Goal: Task Accomplishment & Management: Complete application form

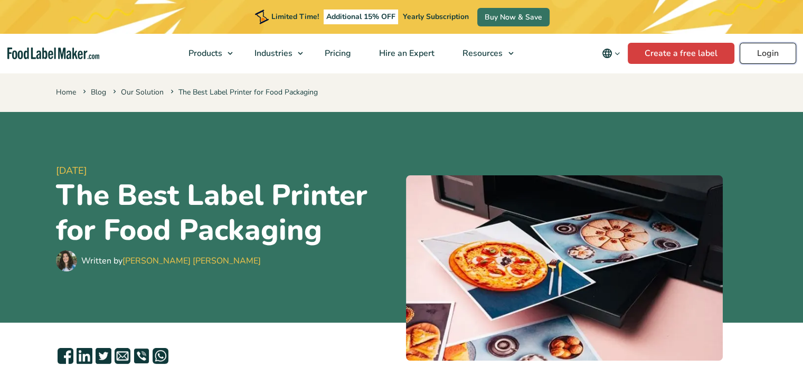
click at [746, 54] on link "Login" at bounding box center [768, 53] width 57 height 21
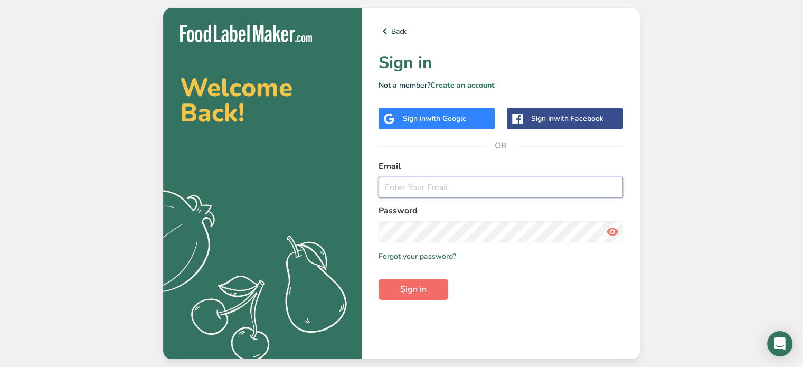
type input "[PERSON_NAME][EMAIL_ADDRESS][DOMAIN_NAME]"
click at [420, 294] on span "Sign in" at bounding box center [413, 289] width 26 height 13
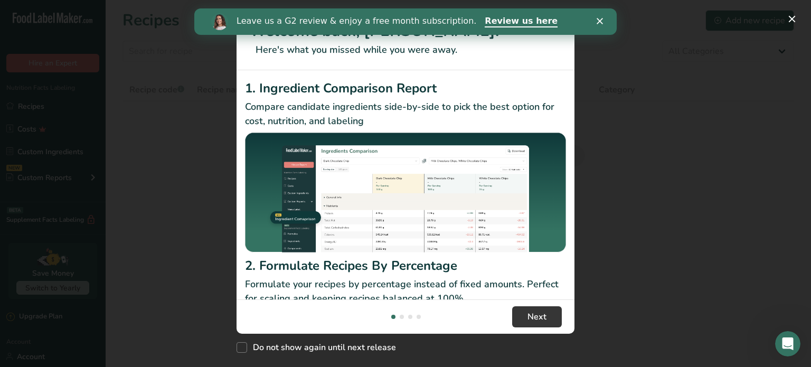
click at [601, 21] on icon "Close" at bounding box center [600, 21] width 6 height 6
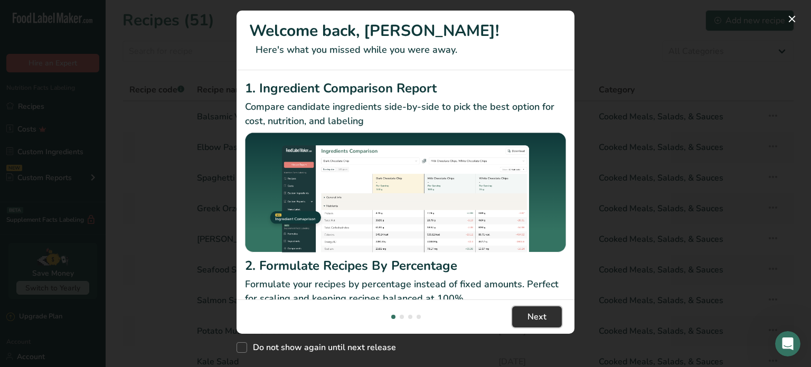
click at [546, 323] on span "Next" at bounding box center [537, 317] width 19 height 13
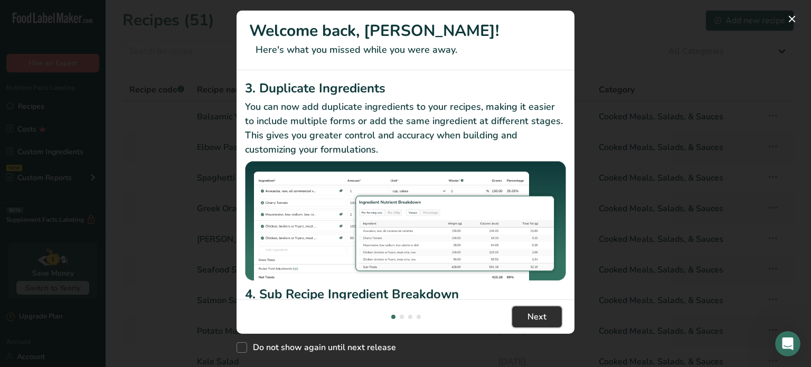
click at [546, 323] on span "Next" at bounding box center [537, 317] width 19 height 13
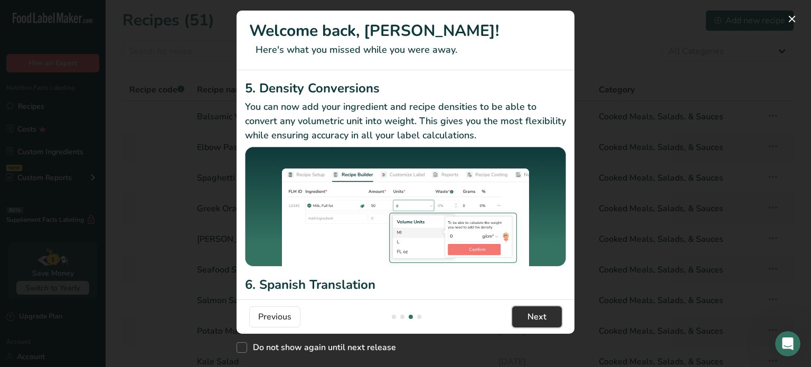
click at [546, 323] on span "Next" at bounding box center [537, 317] width 19 height 13
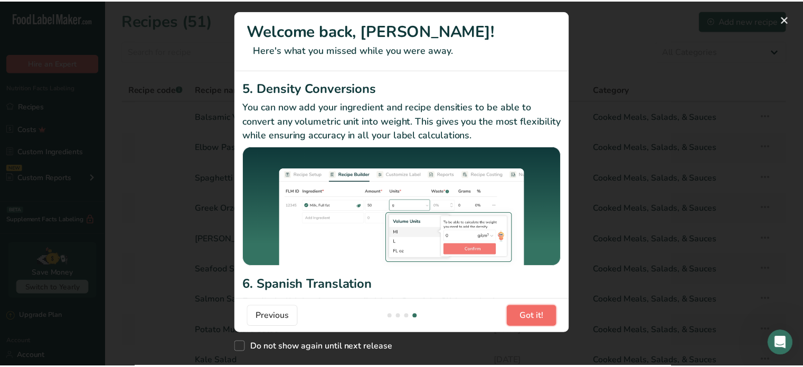
scroll to position [0, 1014]
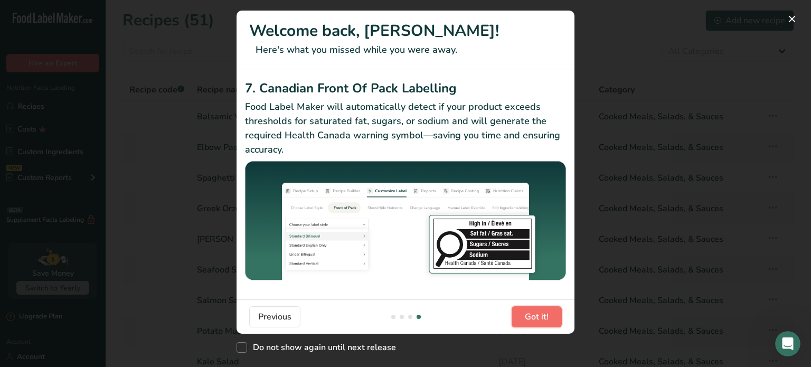
click at [546, 323] on span "Got it!" at bounding box center [537, 317] width 24 height 13
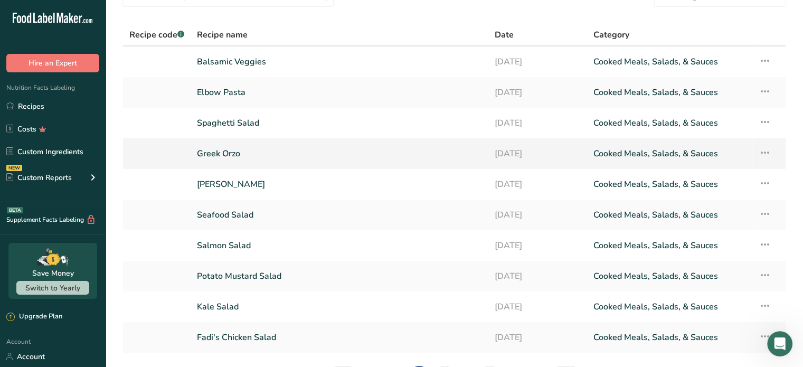
scroll to position [0, 0]
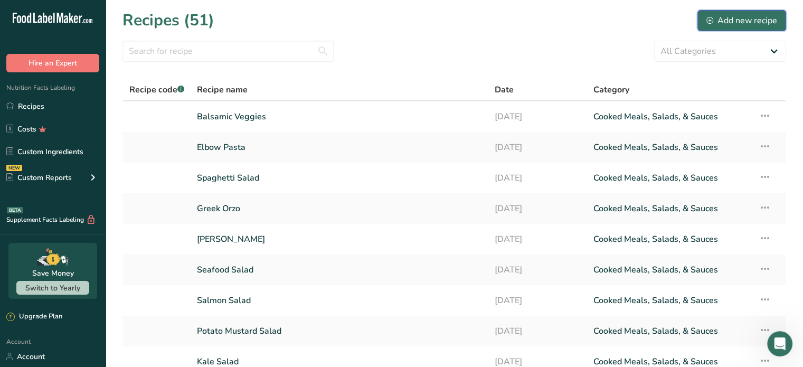
click at [743, 20] on div "Add new recipe" at bounding box center [742, 20] width 71 height 13
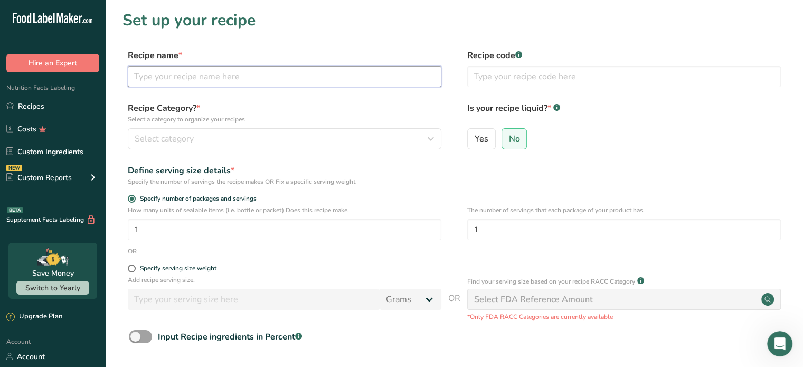
click at [216, 82] on input "text" at bounding box center [285, 76] width 314 height 21
click at [133, 78] on input "Yogurt Drink" at bounding box center [285, 76] width 314 height 21
click at [147, 78] on input "[PERSON_NAME]'s Yogurt Drink" at bounding box center [285, 76] width 314 height 21
click at [247, 77] on input "[PERSON_NAME]'s Yogurt Drink" at bounding box center [285, 76] width 314 height 21
type input "[PERSON_NAME]'s Yogurt Drink"
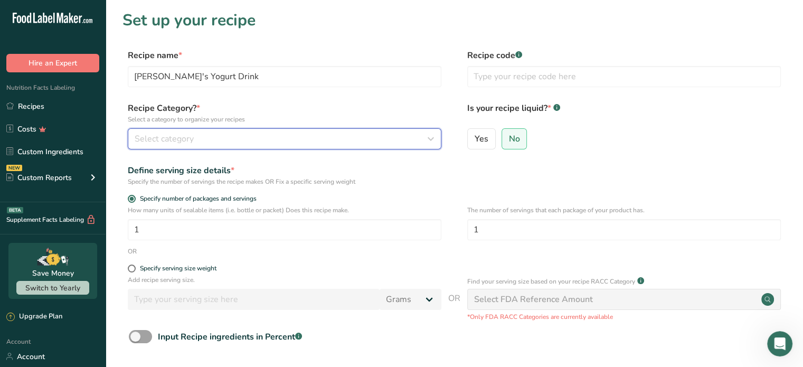
click at [281, 131] on button "Select category" at bounding box center [285, 138] width 314 height 21
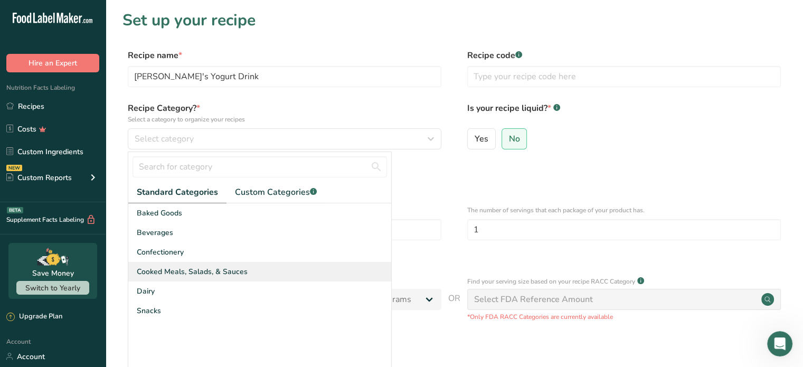
click at [268, 276] on div "Cooked Meals, Salads, & Sauces" at bounding box center [259, 272] width 263 height 20
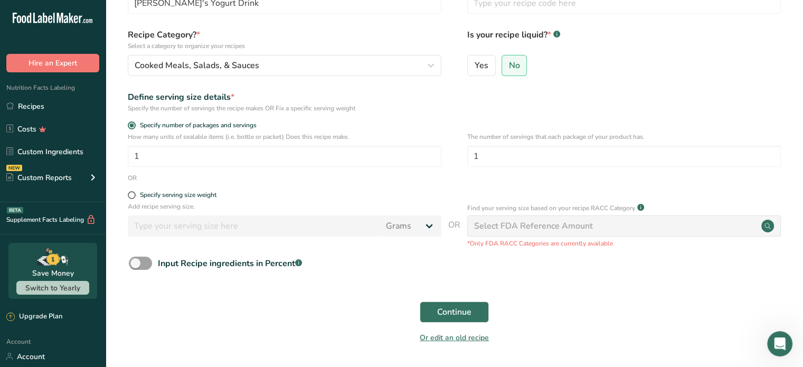
scroll to position [74, 0]
click at [340, 157] on input "1" at bounding box center [285, 155] width 314 height 21
click at [132, 194] on span at bounding box center [132, 195] width 8 height 8
click at [132, 194] on input "Specify serving size weight" at bounding box center [131, 194] width 7 height 7
radio input "true"
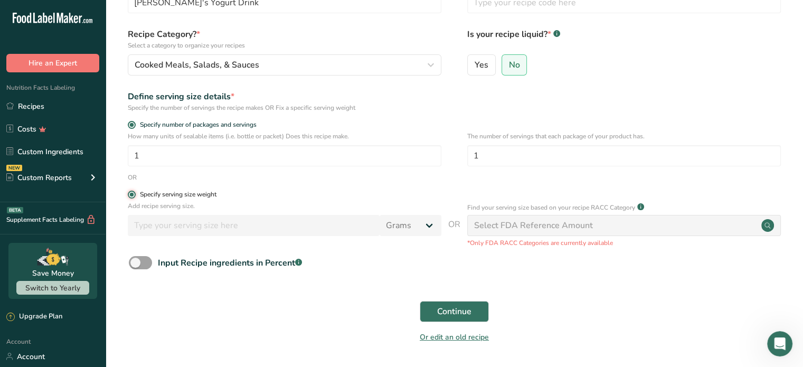
radio input "false"
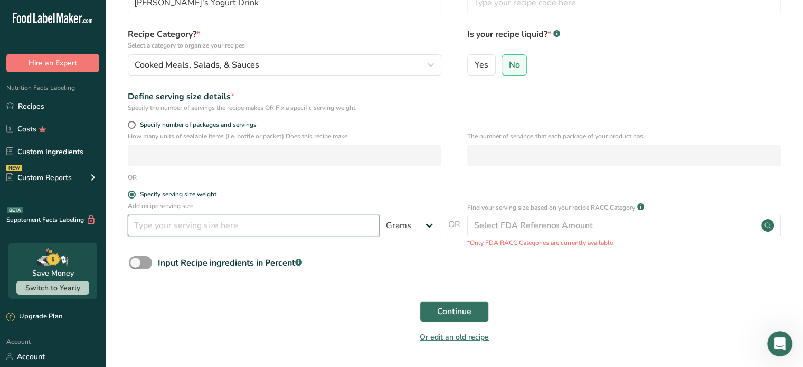
click at [308, 231] on input "number" at bounding box center [254, 225] width 252 height 21
type input "8"
type input "20"
click at [416, 223] on select "Grams kg mg mcg lb oz l mL fl oz tbsp tsp cup qt gallon" at bounding box center [411, 225] width 62 height 21
select select "5"
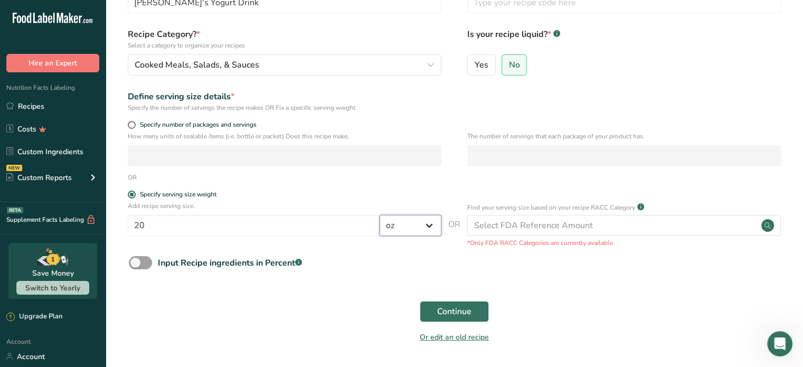
click at [380, 215] on select "Grams kg mg mcg lb oz l mL fl oz tbsp tsp cup qt gallon" at bounding box center [411, 225] width 62 height 21
click at [636, 266] on div "Input Recipe ingredients in Percent .a-a{fill:#347362;}.b-a{fill:#fff;}" at bounding box center [455, 267] width 664 height 22
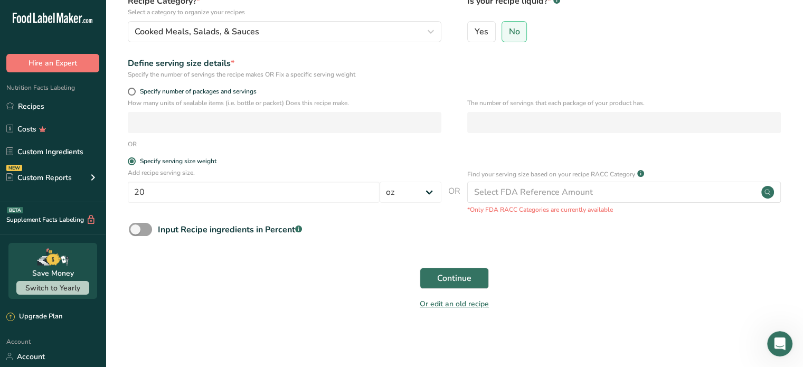
scroll to position [107, 0]
click at [454, 278] on span "Continue" at bounding box center [454, 279] width 34 height 13
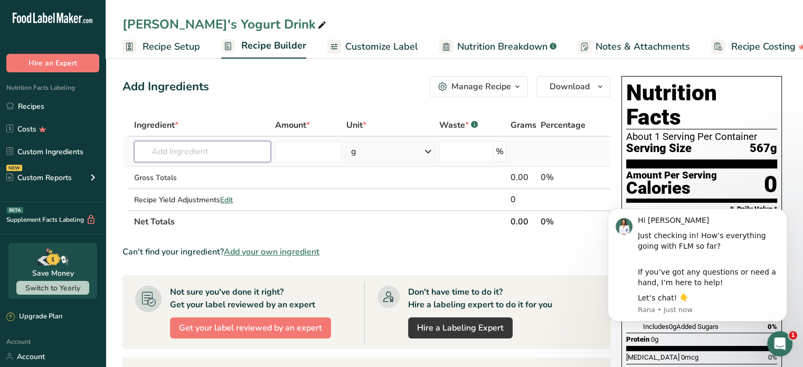
click at [249, 148] on input "text" at bounding box center [202, 151] width 137 height 21
type input "o"
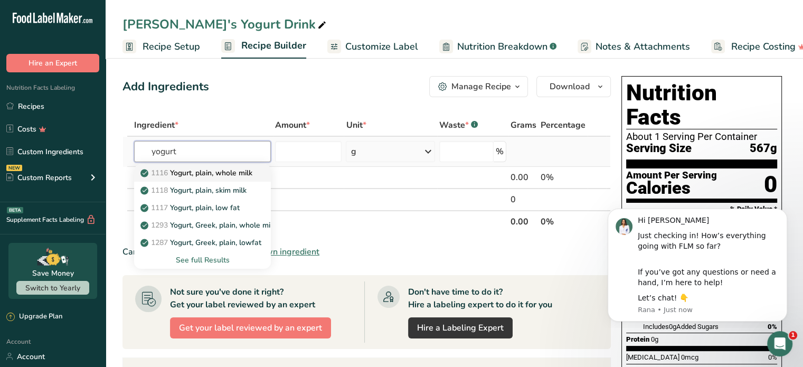
type input "yogurt"
click at [228, 173] on p "1116 Yogurt, plain, whole milk" at bounding box center [198, 172] width 110 height 11
type input "Yogurt, plain, whole milk"
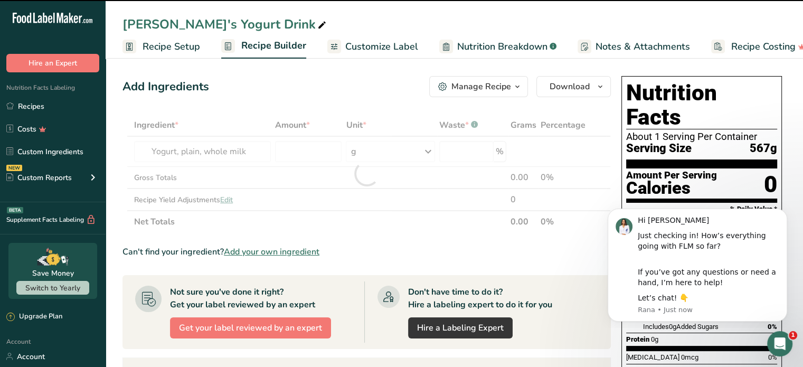
type input "0"
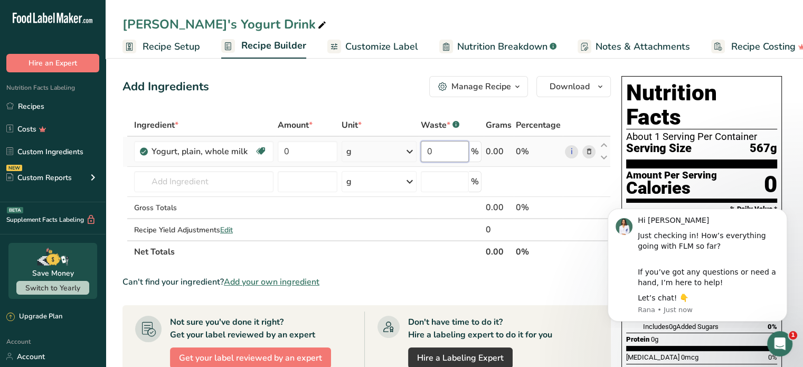
click at [454, 151] on input "0" at bounding box center [445, 151] width 48 height 21
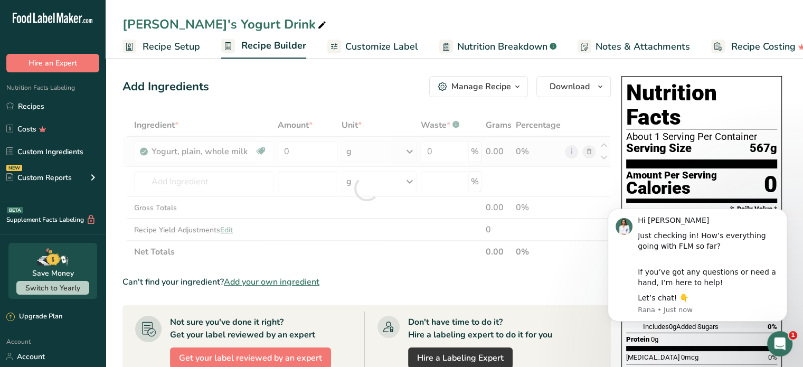
click at [405, 156] on div "Ingredient * Amount * Unit * Waste * .a-a{fill:#347362;}.b-a{fill:#fff;} Grams …" at bounding box center [367, 188] width 489 height 149
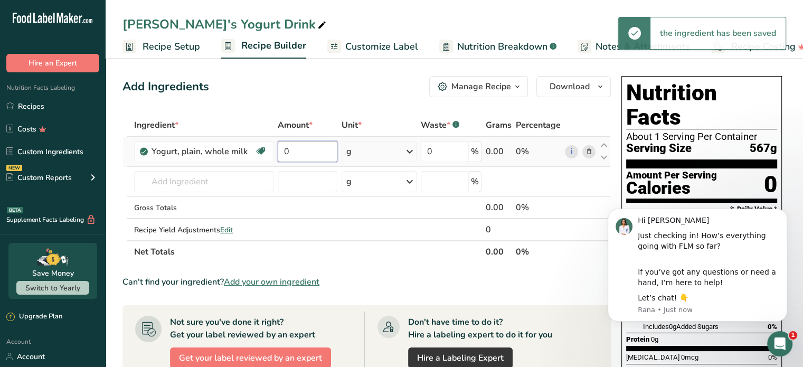
click at [305, 154] on input "0" at bounding box center [308, 151] width 60 height 21
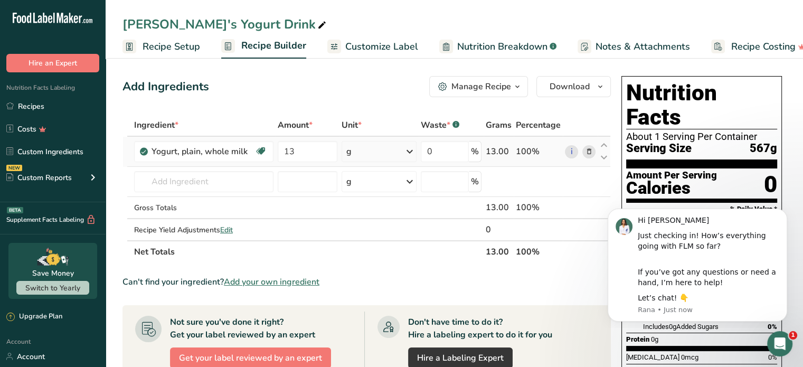
click at [402, 146] on div "Ingredient * Amount * Unit * Waste * .a-a{fill:#347362;}.b-a{fill:#fff;} Grams …" at bounding box center [367, 188] width 489 height 149
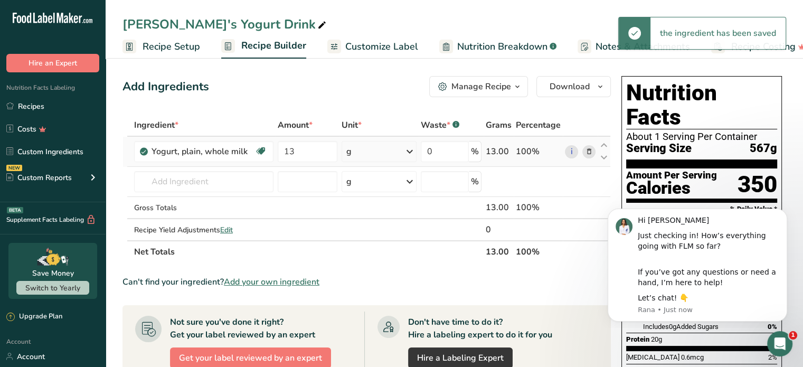
click at [412, 149] on icon at bounding box center [410, 151] width 13 height 19
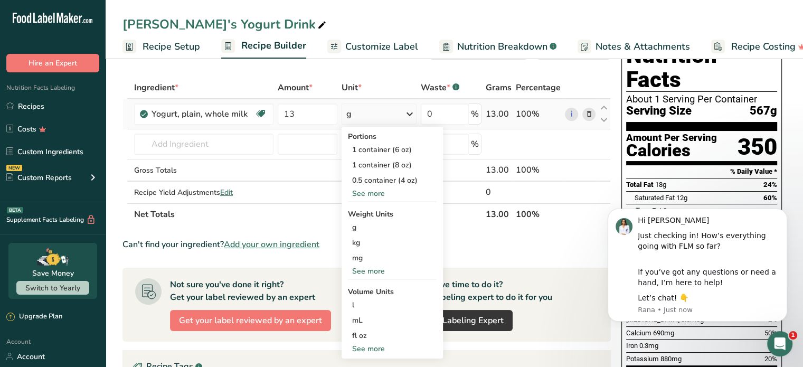
scroll to position [36, 0]
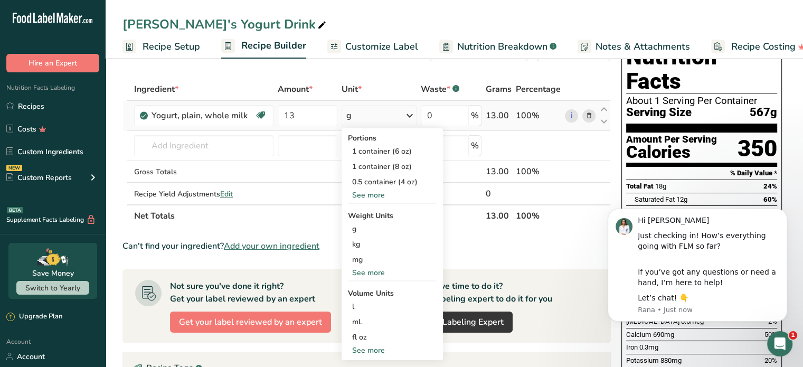
click at [369, 350] on div "See more" at bounding box center [392, 350] width 89 height 11
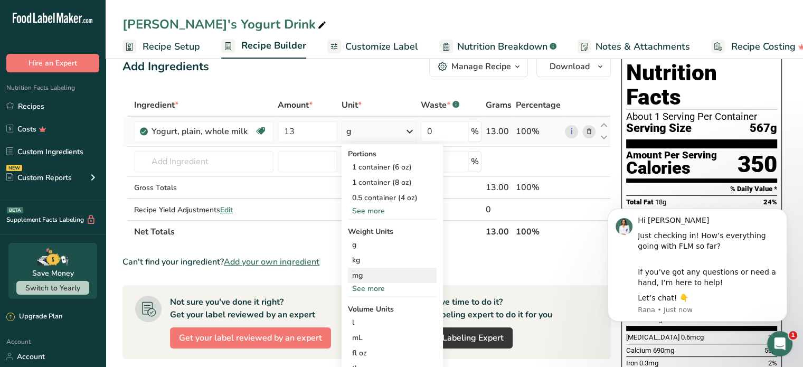
scroll to position [8, 0]
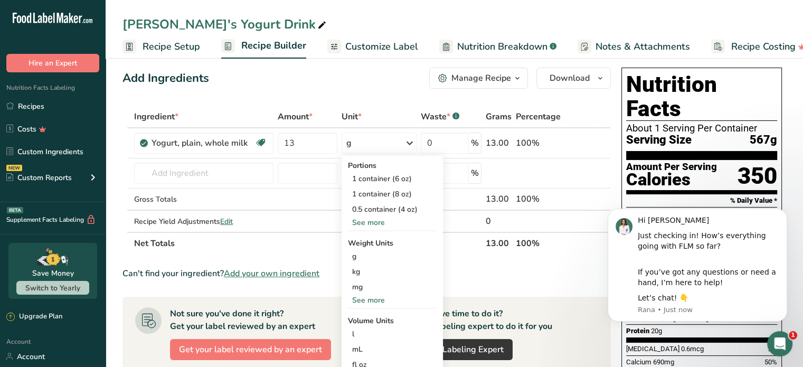
click at [358, 84] on div "Add Ingredients Manage Recipe Delete Recipe Duplicate Recipe Scale Recipe Save …" at bounding box center [367, 78] width 489 height 21
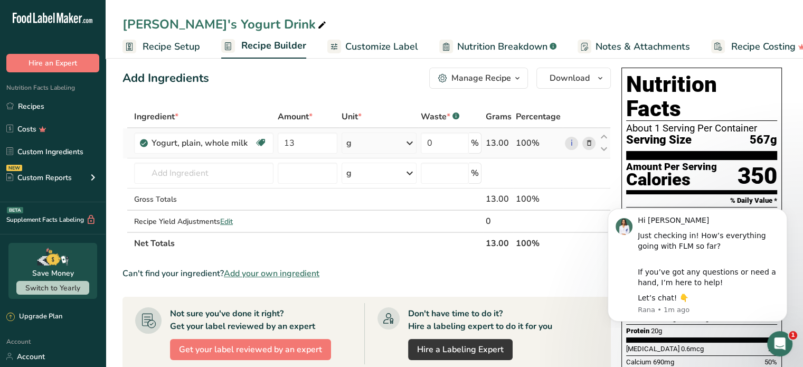
click at [407, 143] on icon at bounding box center [410, 143] width 13 height 19
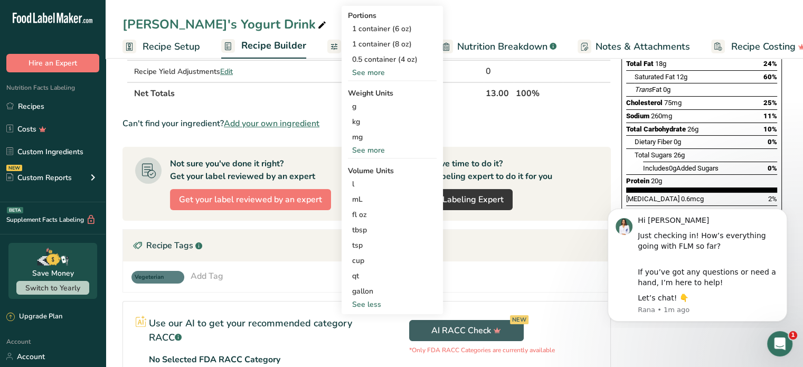
scroll to position [160, 0]
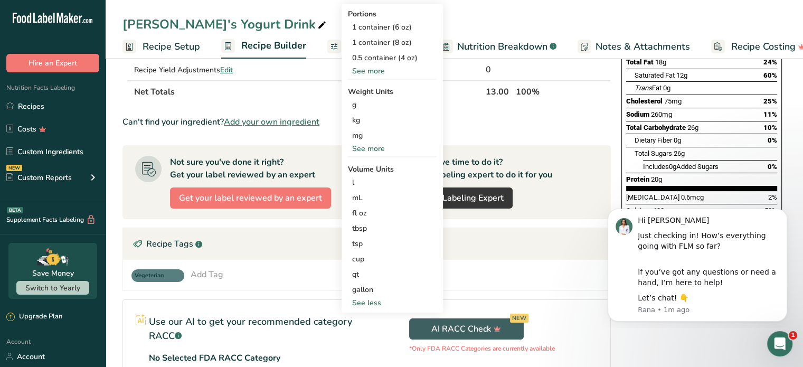
click at [374, 299] on div "See less" at bounding box center [392, 302] width 89 height 11
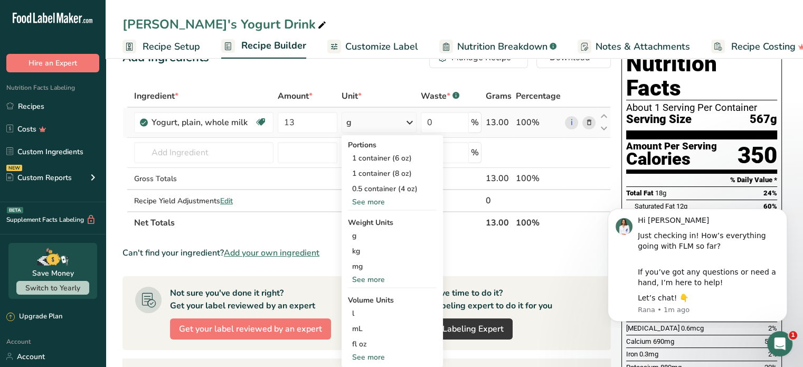
scroll to position [26, 0]
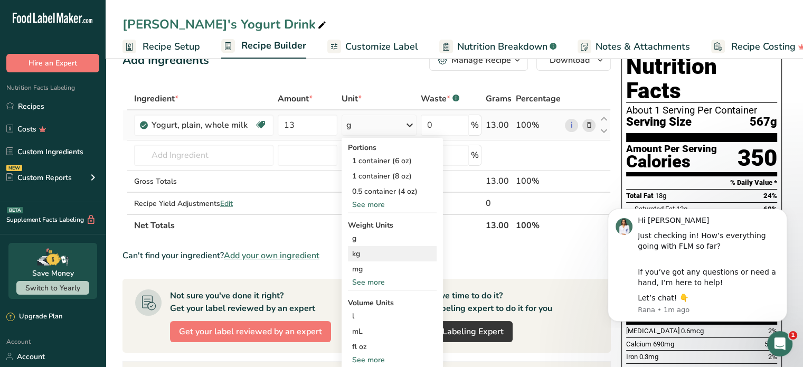
click at [378, 249] on div "kg" at bounding box center [392, 253] width 89 height 15
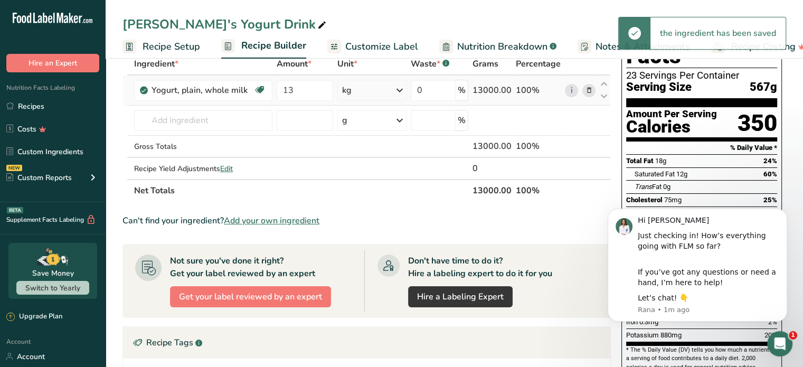
scroll to position [0, 0]
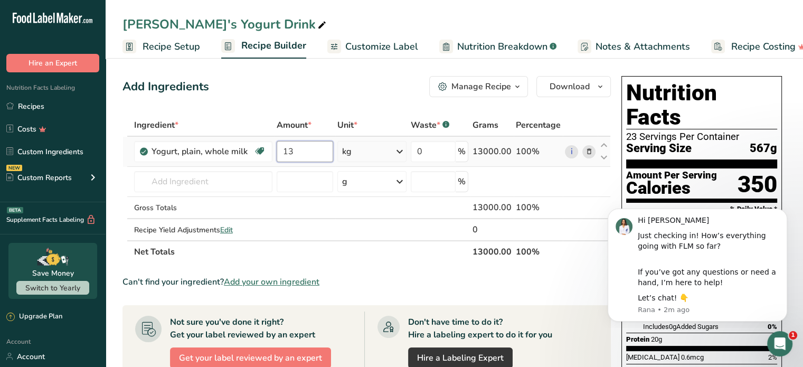
click at [298, 160] on input "13" at bounding box center [305, 151] width 57 height 21
type input "1"
type input "5.9"
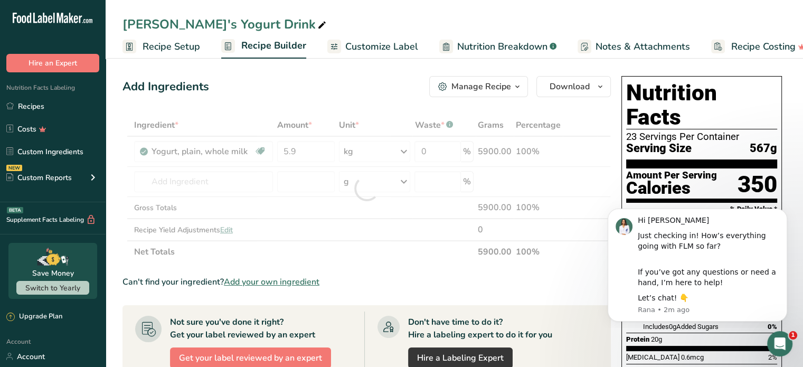
click at [346, 94] on div "Add Ingredients Manage Recipe Delete Recipe Duplicate Recipe Scale Recipe Save …" at bounding box center [367, 86] width 489 height 21
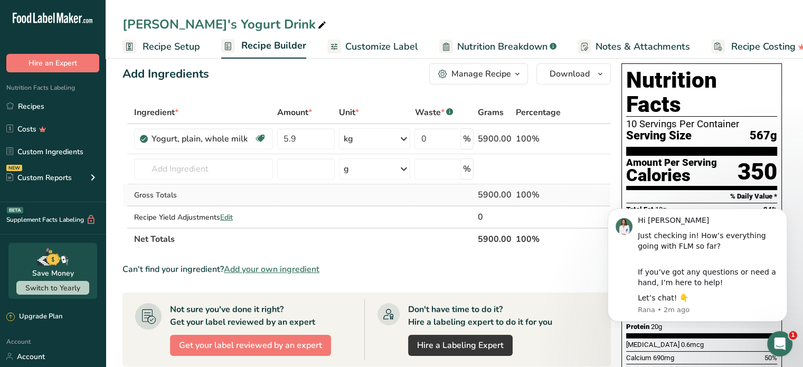
scroll to position [12, 0]
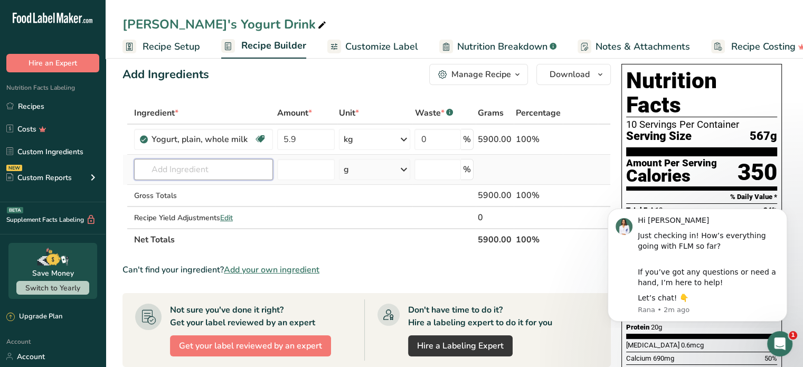
click at [221, 166] on input "text" at bounding box center [203, 169] width 139 height 21
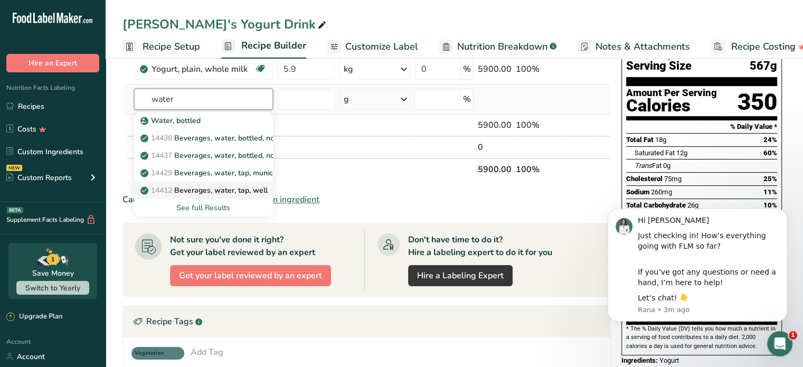
scroll to position [27, 0]
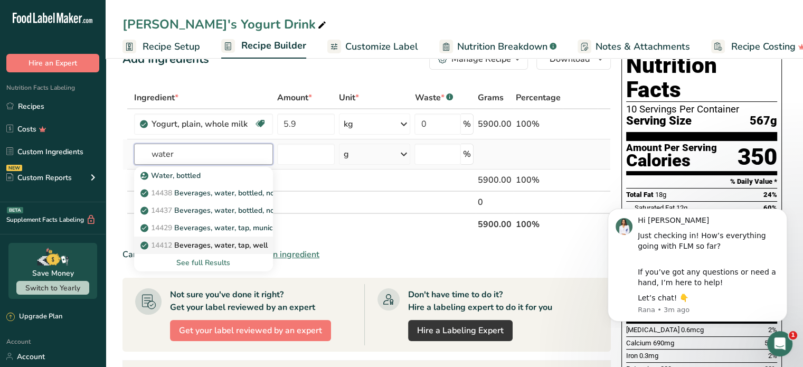
type input "water"
click at [226, 246] on p "14412 [GEOGRAPHIC_DATA], water, tap, well" at bounding box center [205, 245] width 125 height 11
type input "Beverages, water, tap, well"
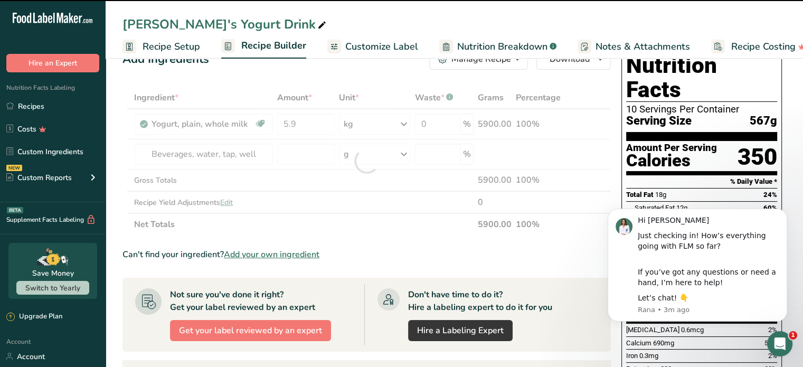
type input "0"
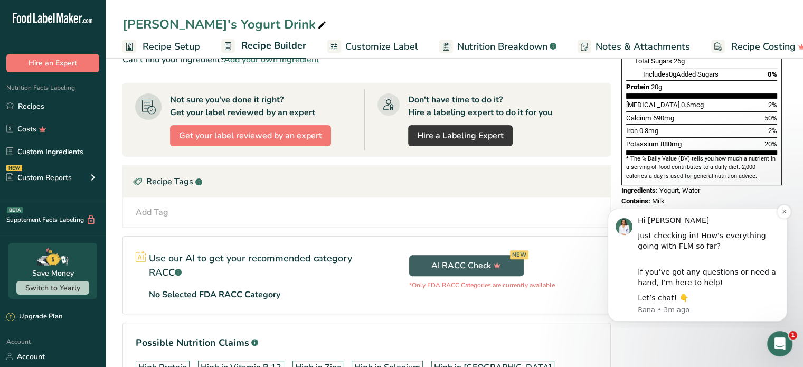
scroll to position [254, 0]
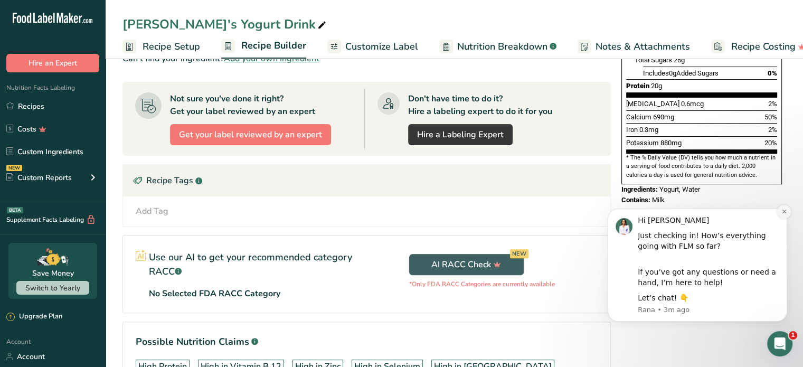
click at [785, 213] on icon "Dismiss notification" at bounding box center [784, 212] width 4 height 4
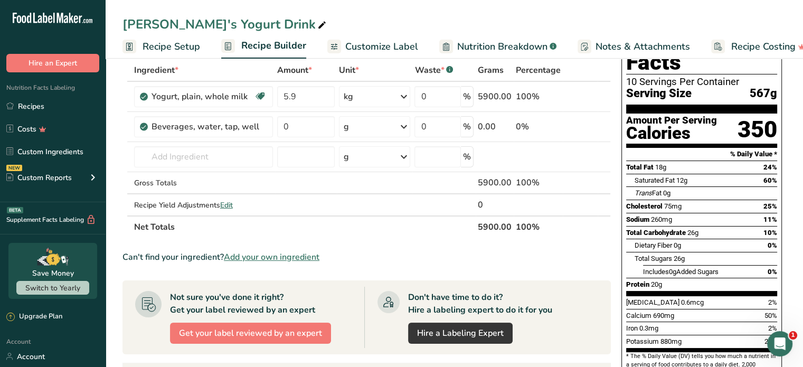
scroll to position [0, 0]
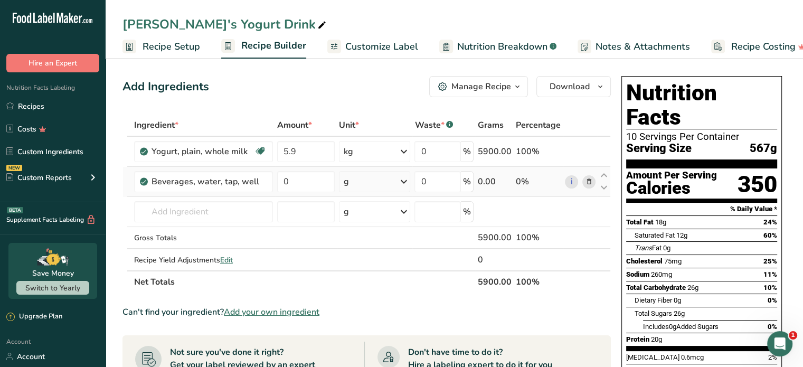
click at [383, 184] on div "g" at bounding box center [375, 181] width 72 height 21
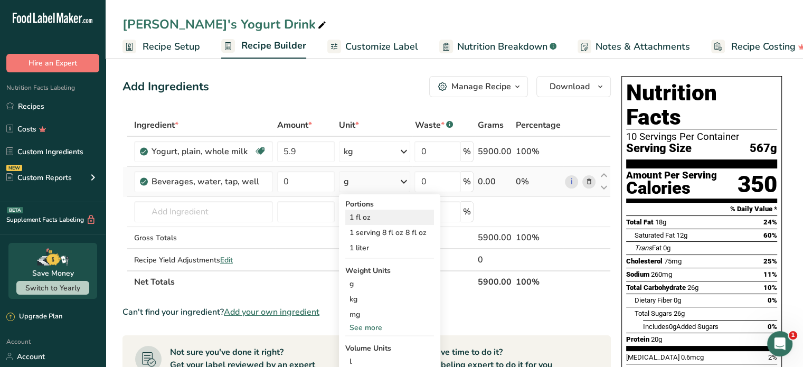
click at [390, 213] on div "1 fl oz" at bounding box center [389, 217] width 89 height 15
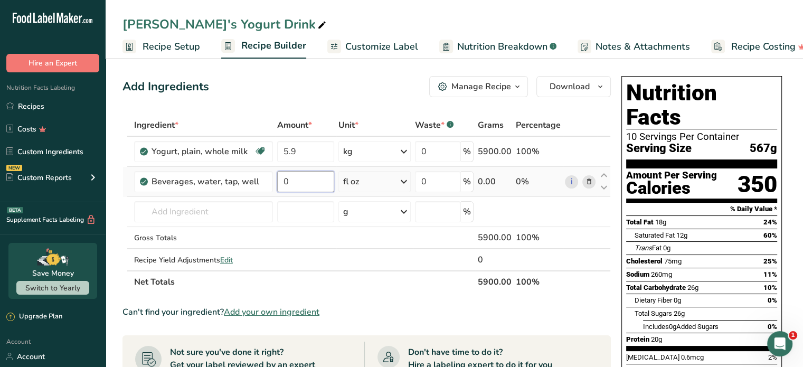
click at [293, 186] on input "0" at bounding box center [305, 181] width 57 height 21
type input "128"
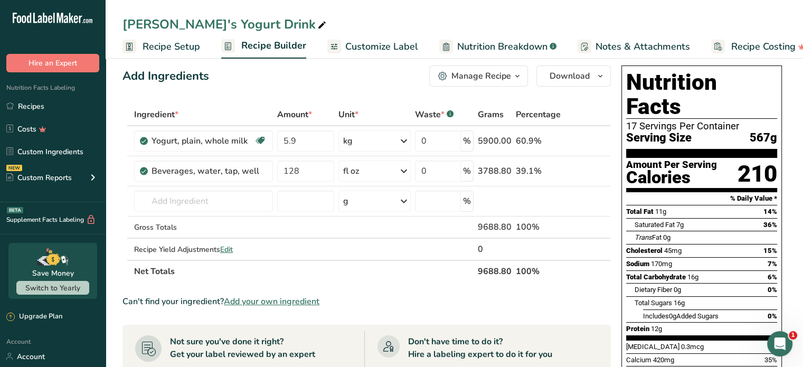
scroll to position [10, 0]
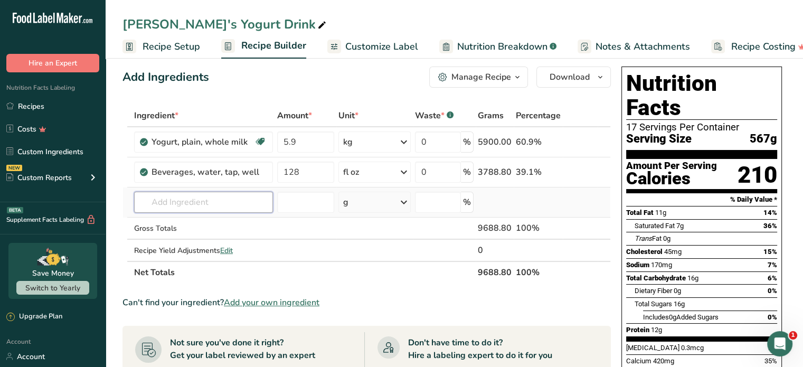
click at [200, 201] on input "text" at bounding box center [203, 202] width 139 height 21
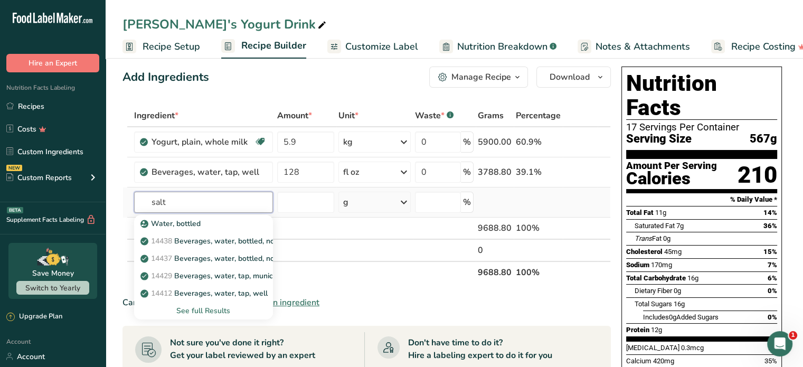
type input "salt"
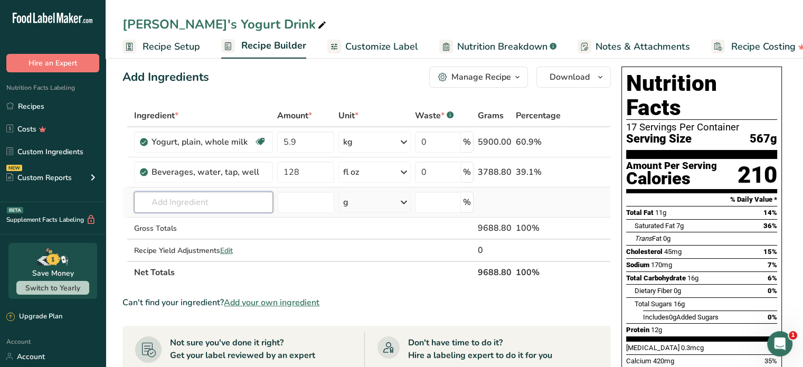
click at [200, 201] on input "text" at bounding box center [203, 202] width 139 height 21
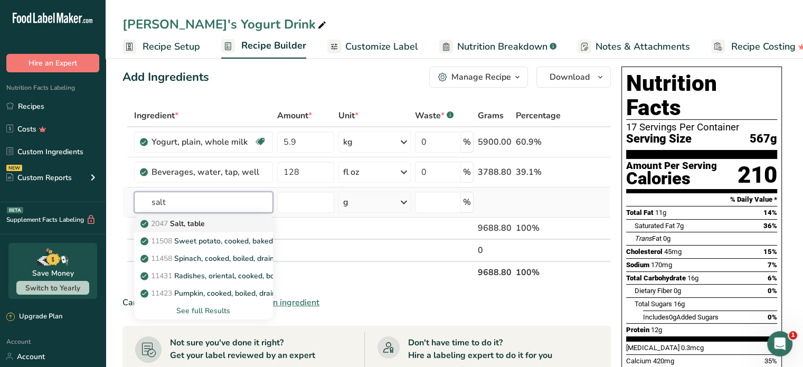
type input "salt"
click at [199, 220] on p "2047 Salt, table" at bounding box center [174, 223] width 62 height 11
type input "Salt, table"
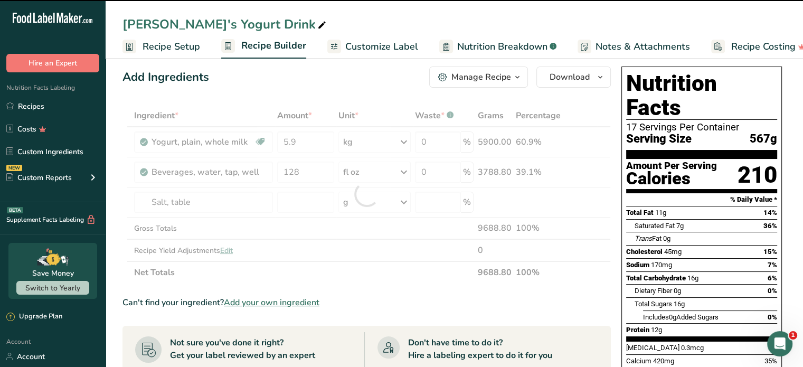
type input "0"
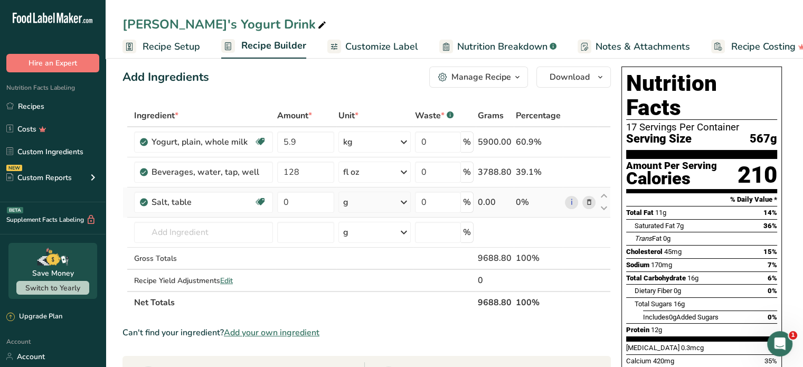
click at [382, 209] on div "g" at bounding box center [375, 202] width 73 height 21
click at [386, 266] on div "1 cup" at bounding box center [389, 268] width 89 height 15
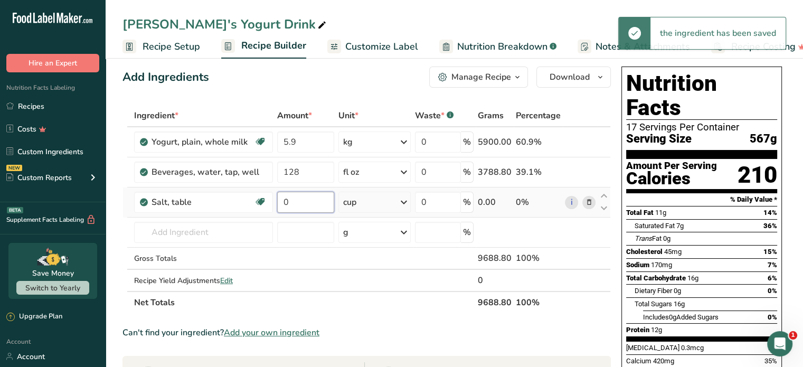
click at [310, 203] on input "0" at bounding box center [305, 202] width 57 height 21
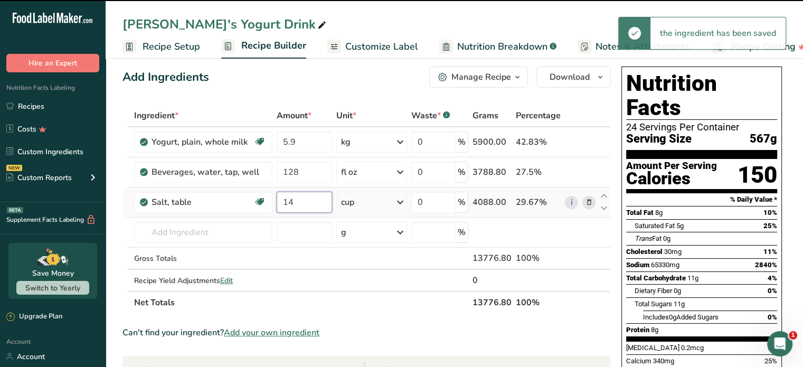
click at [310, 203] on input "14" at bounding box center [305, 202] width 56 height 21
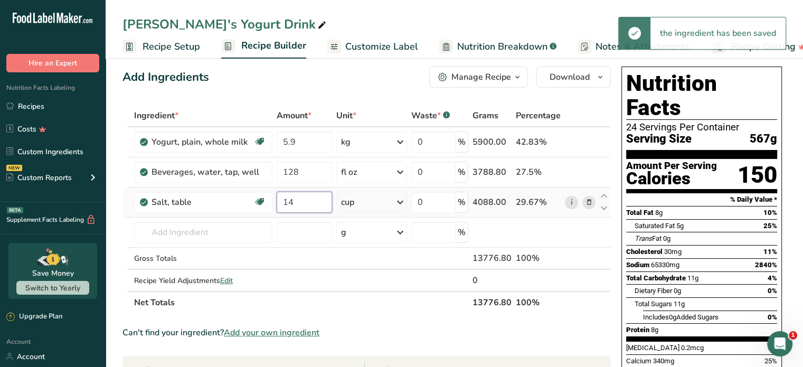
click at [310, 203] on input "14" at bounding box center [305, 202] width 56 height 21
type input "1"
type input "0.25"
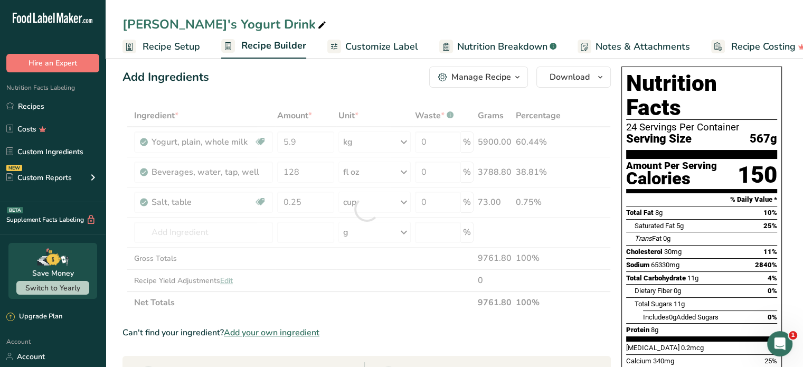
click at [363, 86] on div "Add Ingredients Manage Recipe Delete Recipe Duplicate Recipe Scale Recipe Save …" at bounding box center [367, 77] width 489 height 21
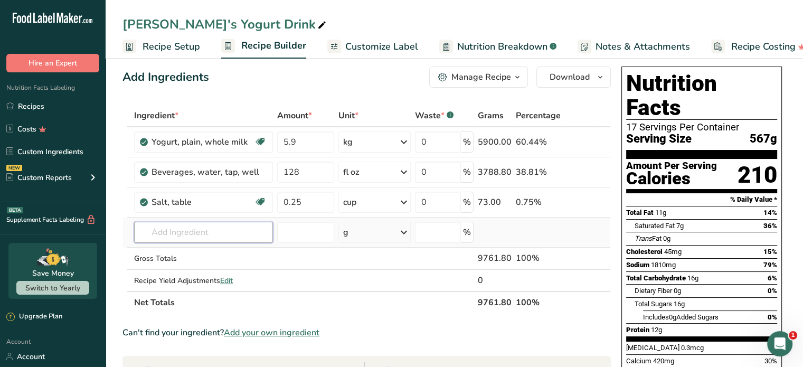
click at [156, 229] on input "text" at bounding box center [203, 232] width 139 height 21
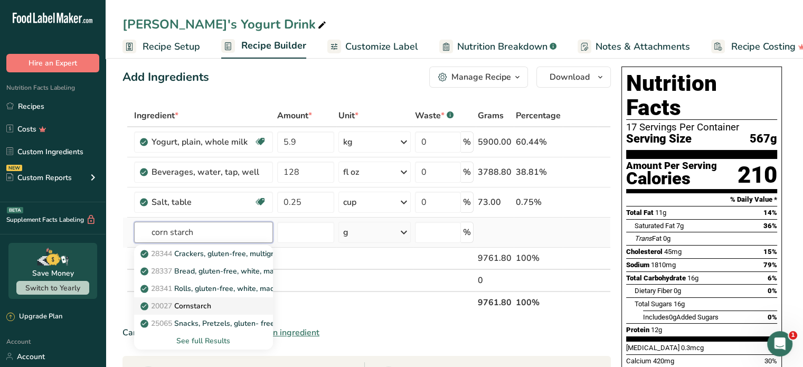
type input "corn starch"
click at [215, 308] on div "20027 [GEOGRAPHIC_DATA]" at bounding box center [195, 306] width 105 height 11
type input "Cornstarch"
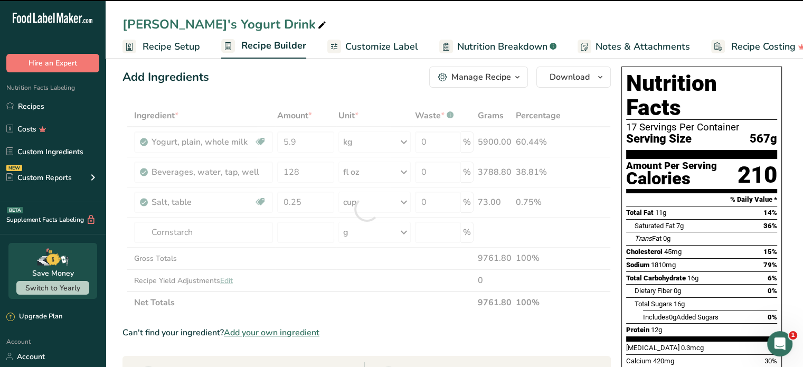
type input "0"
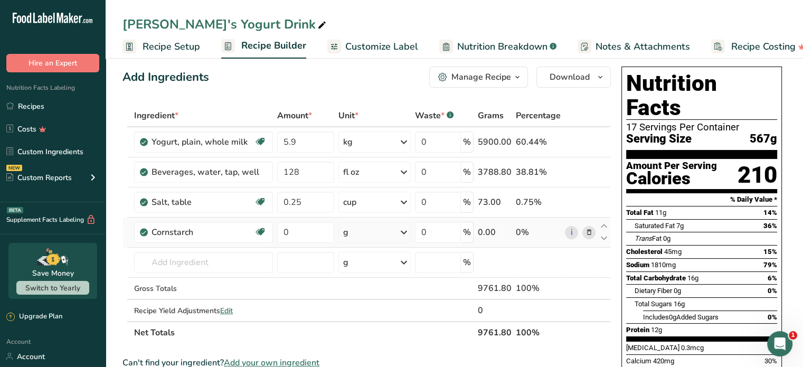
click at [370, 226] on div "g" at bounding box center [375, 232] width 73 height 21
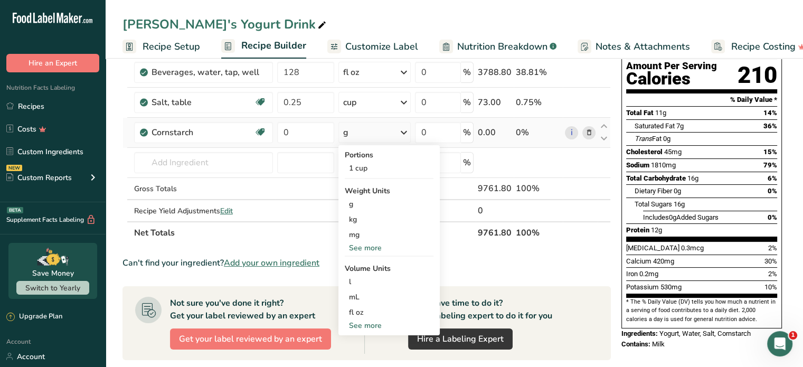
scroll to position [131, 0]
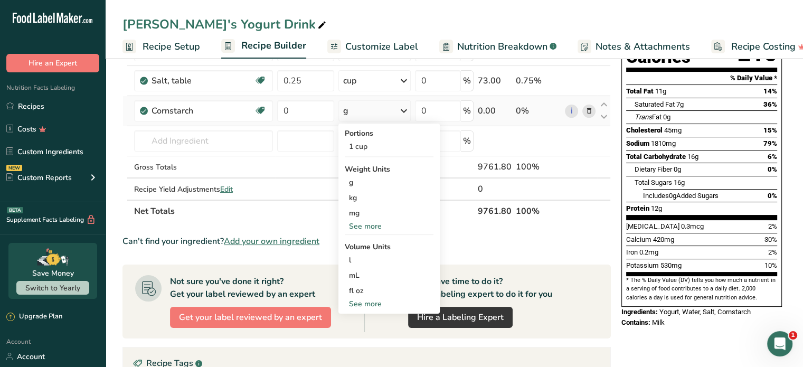
click at [374, 306] on div "See more" at bounding box center [389, 303] width 89 height 11
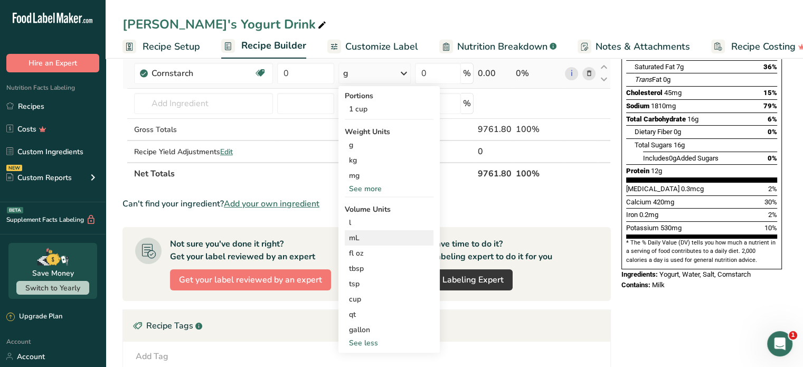
scroll to position [172, 0]
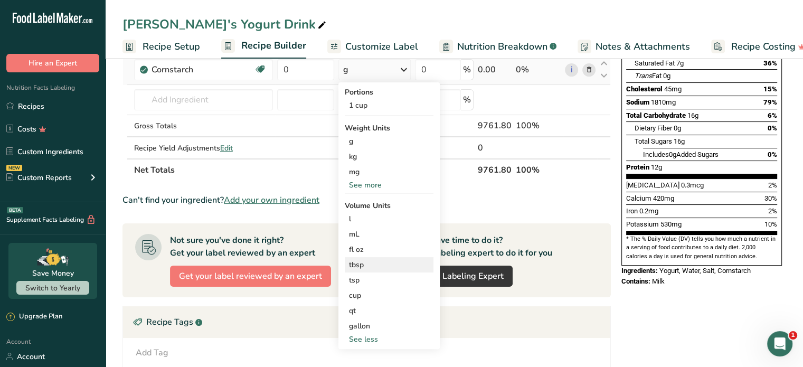
click at [394, 269] on div "tbsp" at bounding box center [389, 264] width 80 height 11
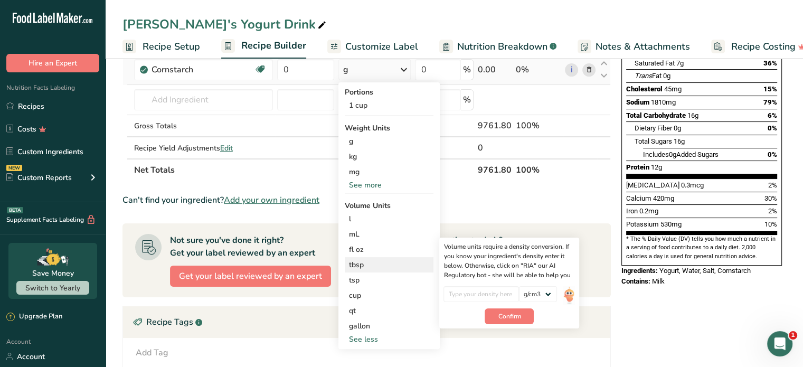
click at [398, 267] on div "tbsp" at bounding box center [389, 264] width 80 height 11
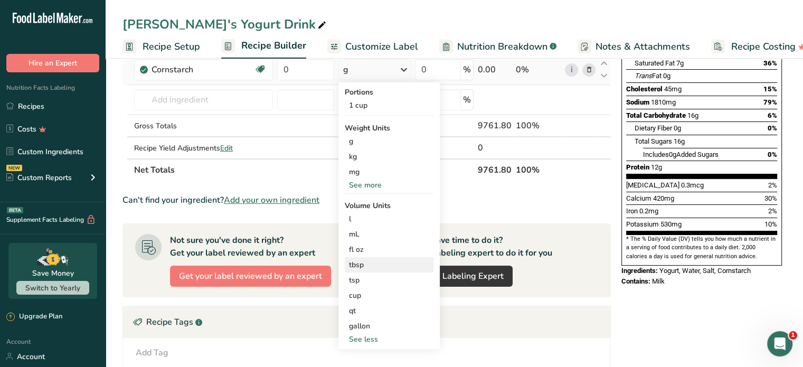
click at [381, 263] on div "tbsp" at bounding box center [389, 264] width 80 height 11
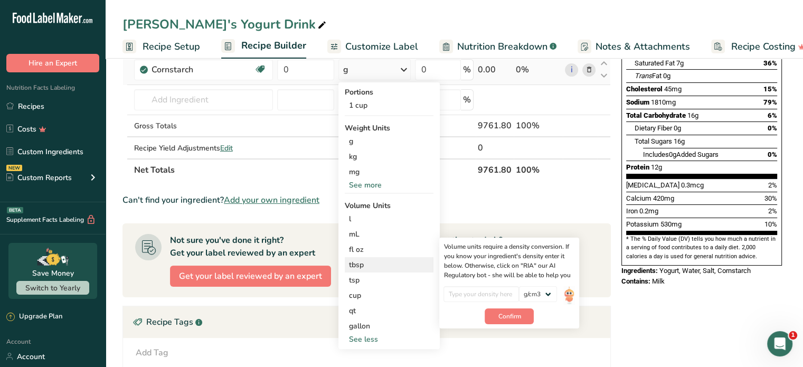
click at [377, 266] on div "tbsp" at bounding box center [389, 264] width 80 height 11
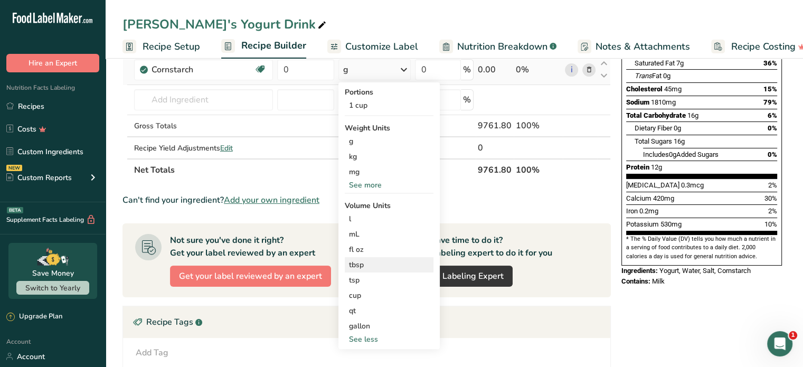
click at [377, 266] on div "tbsp" at bounding box center [389, 264] width 80 height 11
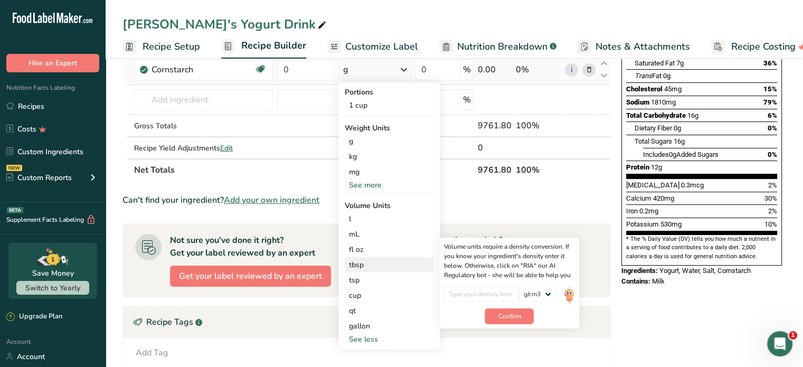
click at [377, 266] on div "tbsp" at bounding box center [389, 264] width 80 height 11
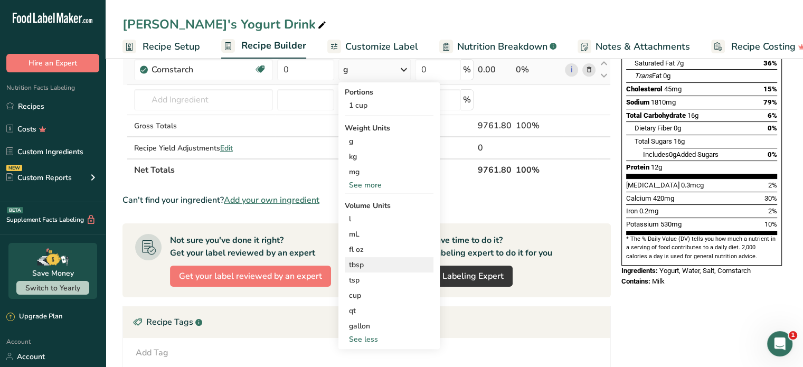
click at [395, 266] on div "tbsp" at bounding box center [389, 264] width 80 height 11
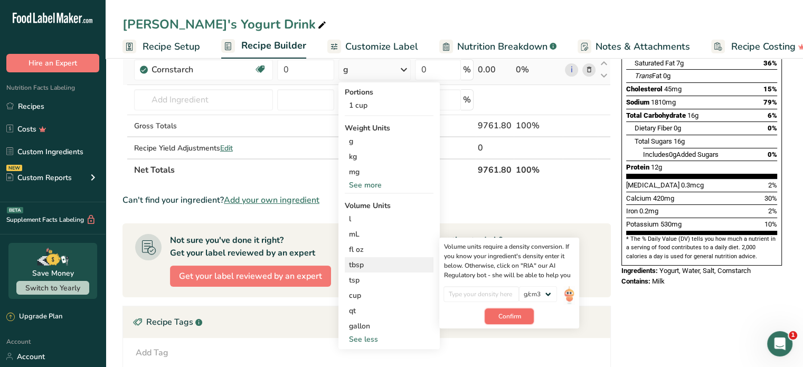
click at [514, 317] on span "Confirm" at bounding box center [509, 317] width 23 height 10
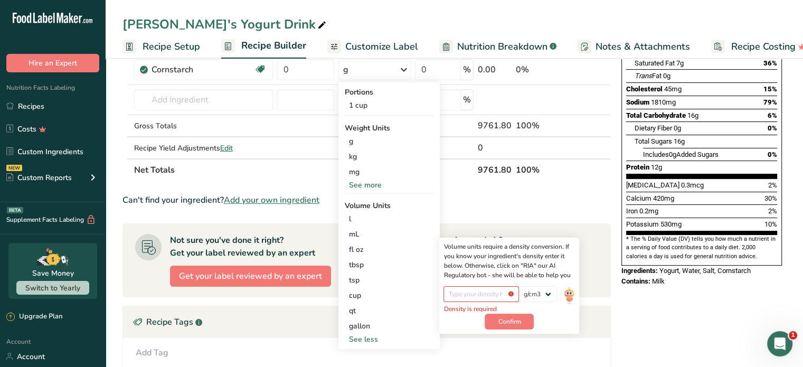
click at [522, 171] on th "100%" at bounding box center [538, 169] width 49 height 22
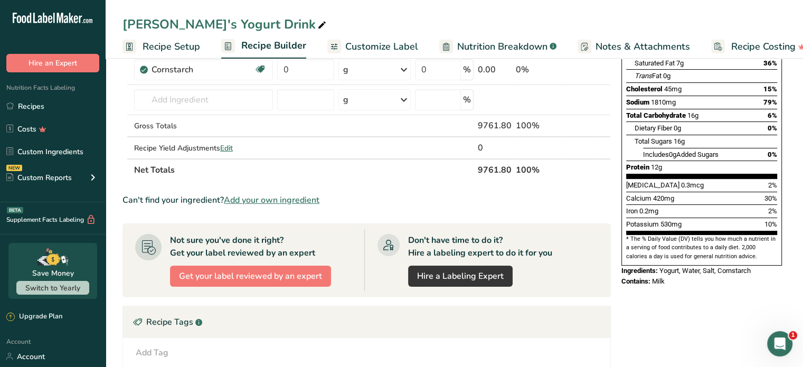
click at [518, 183] on section "Ingredient * Amount * Unit * Waste * .a-a{fill:#347362;}.b-a{fill:#fff;} Grams …" at bounding box center [367, 257] width 489 height 630
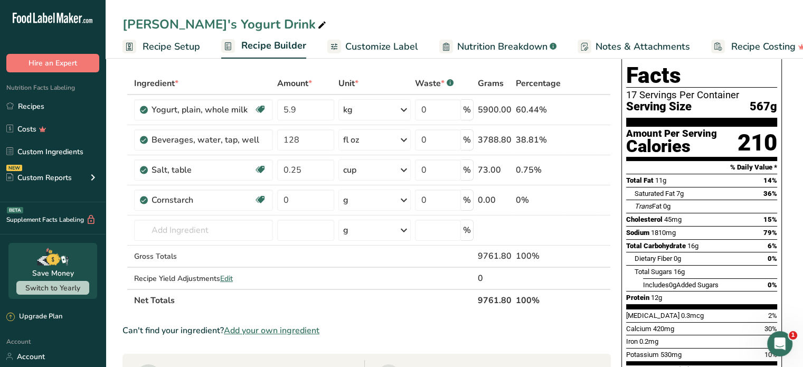
scroll to position [41, 0]
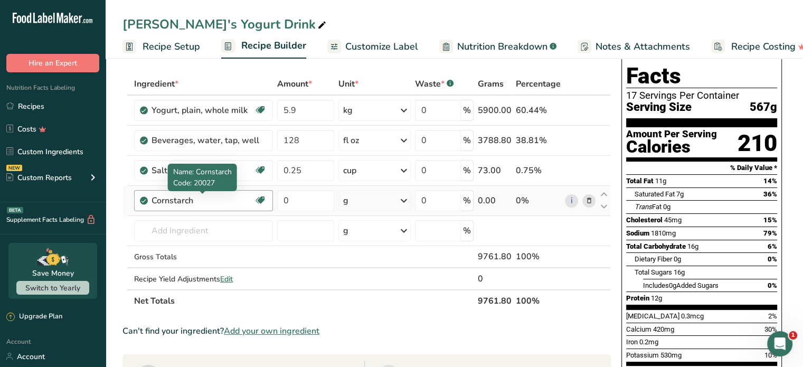
click at [218, 196] on div "Cornstarch" at bounding box center [203, 200] width 102 height 13
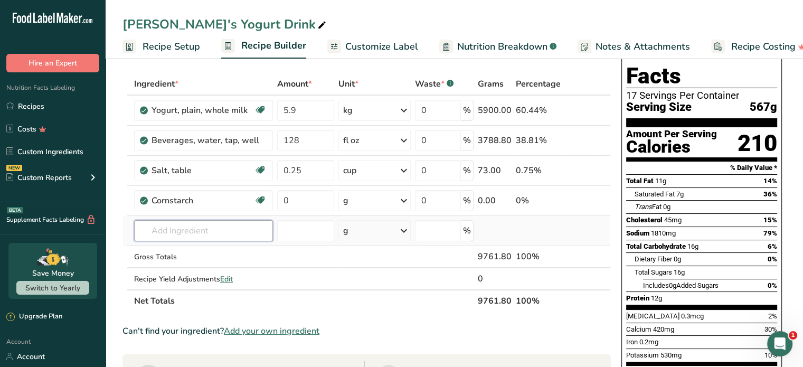
click at [222, 233] on input "text" at bounding box center [203, 230] width 139 height 21
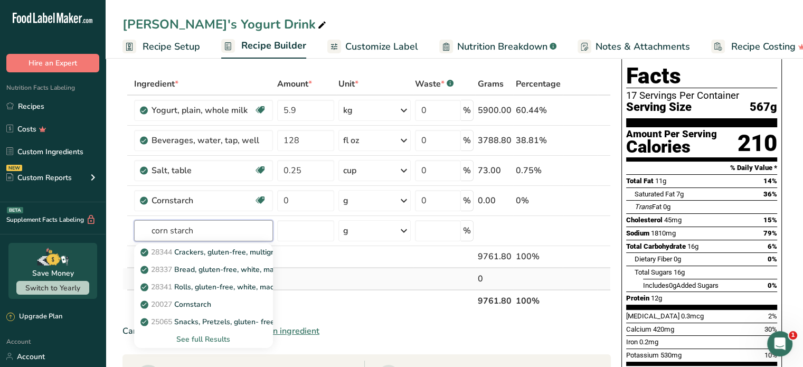
type input "corn starch"
click at [312, 283] on td at bounding box center [305, 278] width 61 height 21
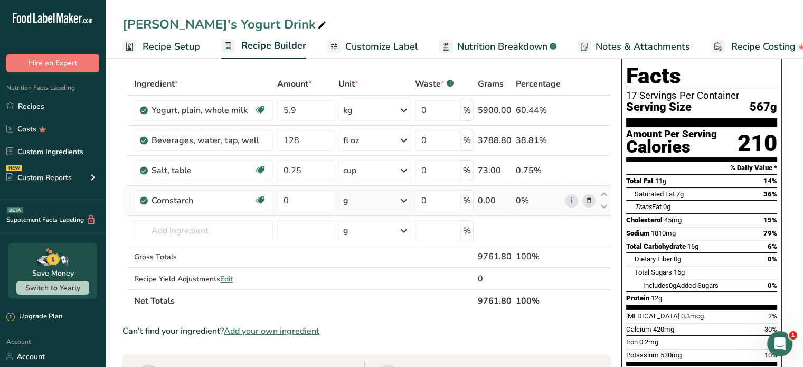
click at [366, 201] on div "g" at bounding box center [375, 200] width 73 height 21
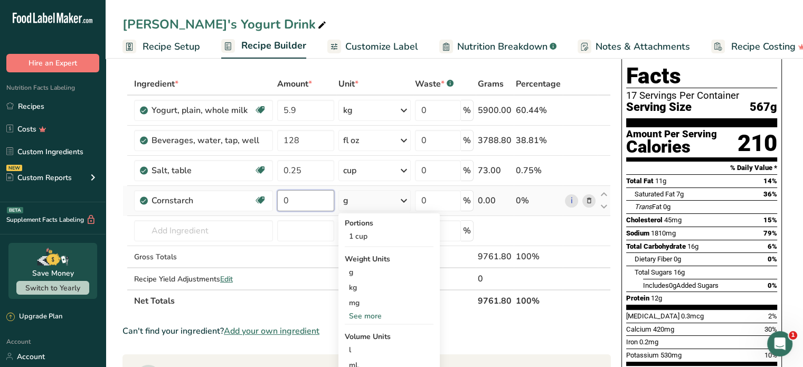
click at [306, 199] on input "0" at bounding box center [305, 200] width 57 height 21
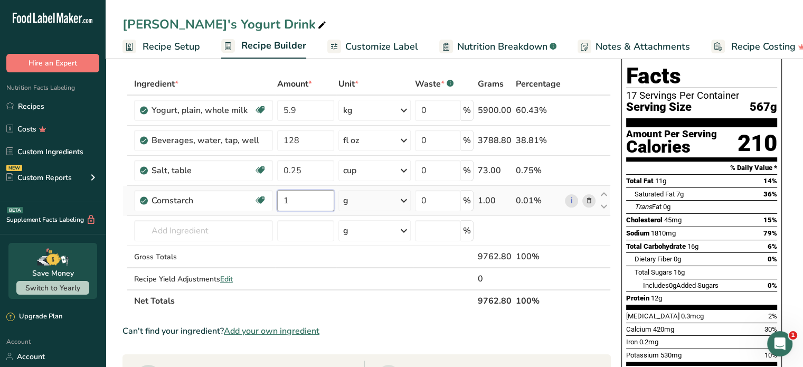
click at [314, 199] on input "1" at bounding box center [305, 200] width 57 height 21
type input "1"
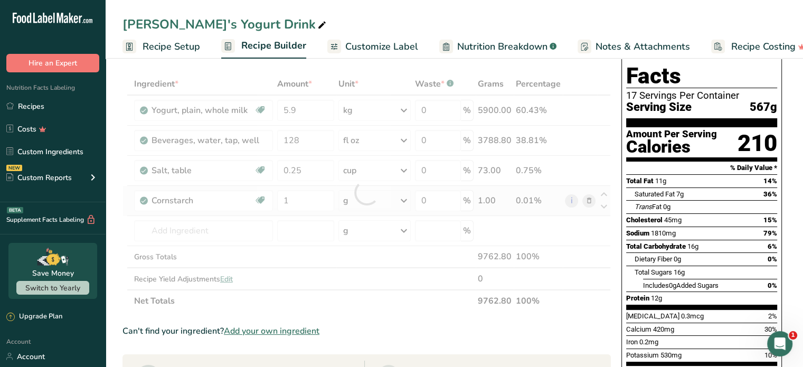
click at [368, 200] on div "Ingredient * Amount * Unit * Waste * .a-a{fill:#347362;}.b-a{fill:#fff;} Grams …" at bounding box center [367, 192] width 489 height 239
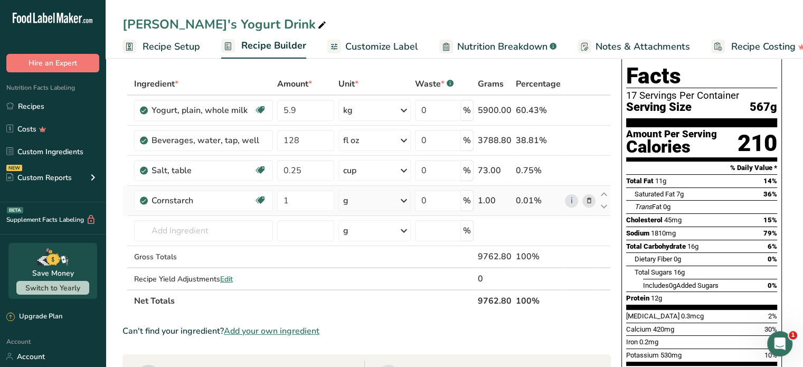
click at [368, 200] on div "g" at bounding box center [375, 200] width 73 height 21
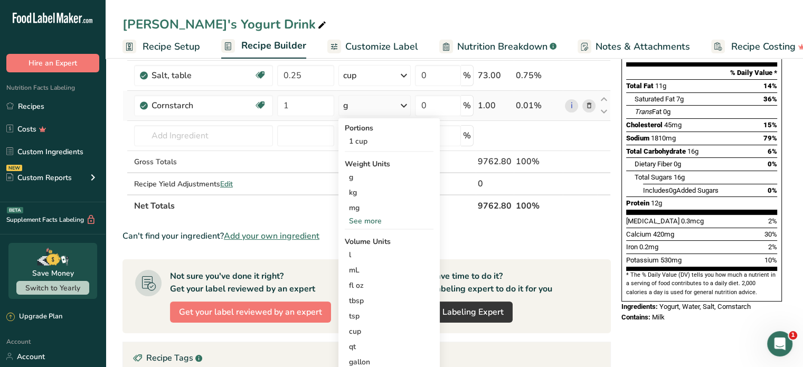
scroll to position [202, 0]
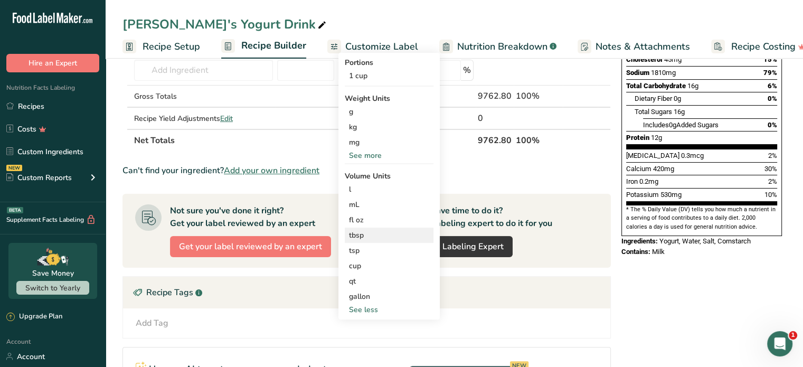
click at [385, 235] on div "tbsp" at bounding box center [389, 235] width 80 height 11
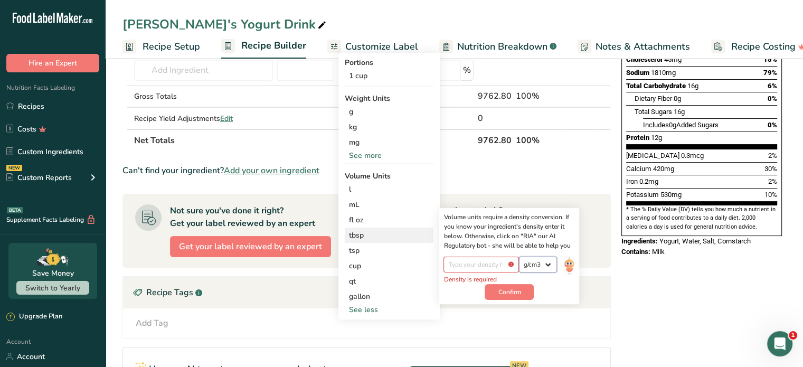
click at [543, 261] on select "lb/ft3 g/cm3" at bounding box center [538, 265] width 38 height 16
click at [572, 143] on th at bounding box center [580, 140] width 35 height 22
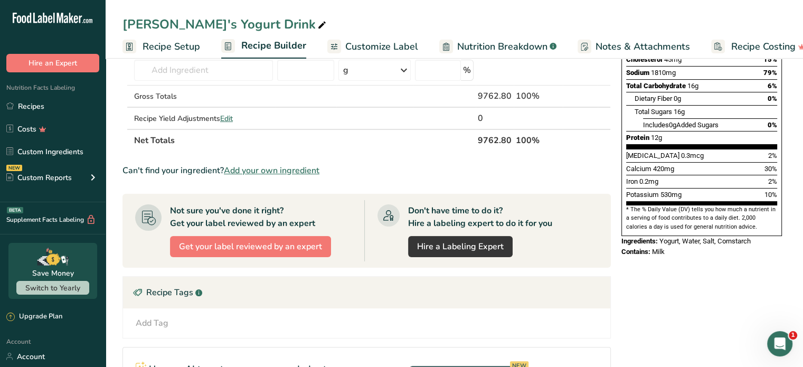
scroll to position [127, 0]
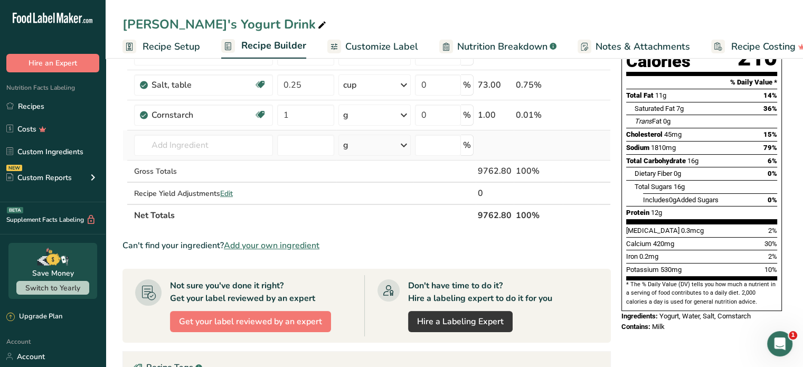
click at [390, 152] on div "g" at bounding box center [375, 145] width 73 height 21
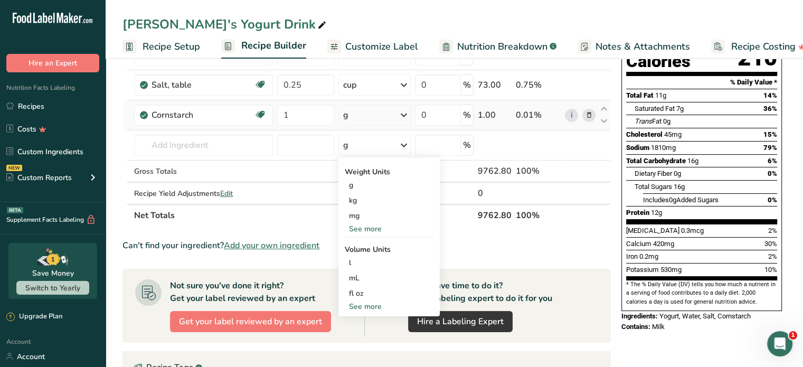
click at [401, 116] on icon at bounding box center [404, 115] width 13 height 19
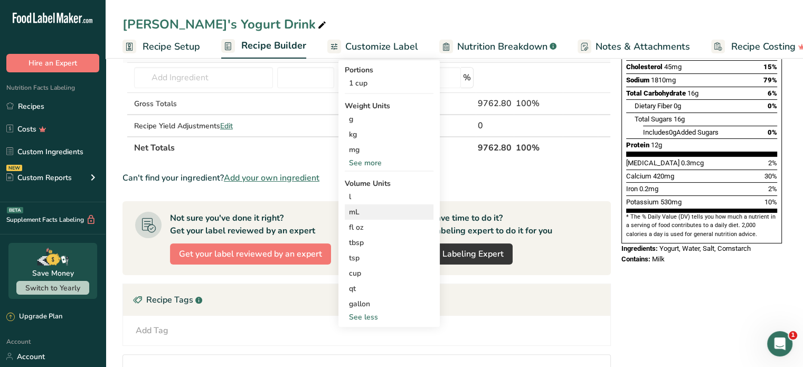
scroll to position [194, 0]
click at [401, 242] on div "tbsp" at bounding box center [389, 242] width 80 height 11
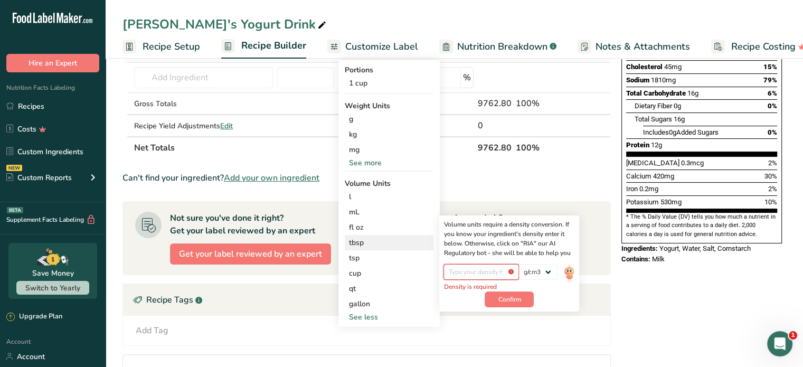
click at [488, 274] on input "number" at bounding box center [482, 272] width 76 height 16
type input "1.478"
click at [515, 299] on button "Confirm" at bounding box center [509, 294] width 49 height 16
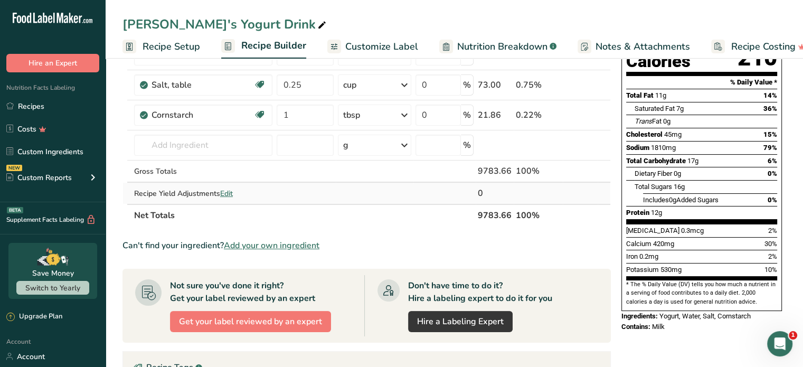
scroll to position [0, 0]
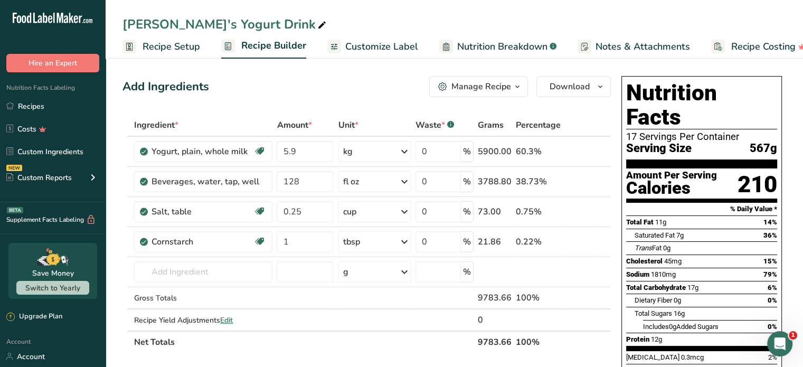
click at [556, 86] on span "Download" at bounding box center [570, 86] width 40 height 13
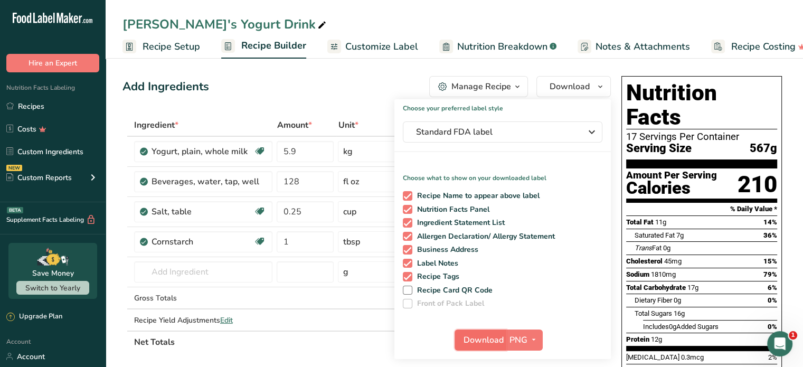
click at [494, 340] on span "Download" at bounding box center [484, 340] width 40 height 13
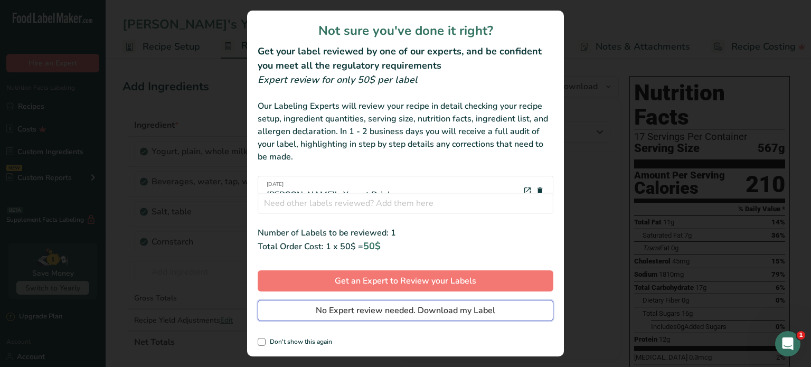
click at [342, 316] on span "No Expert review needed. Download my Label" at bounding box center [406, 310] width 180 height 13
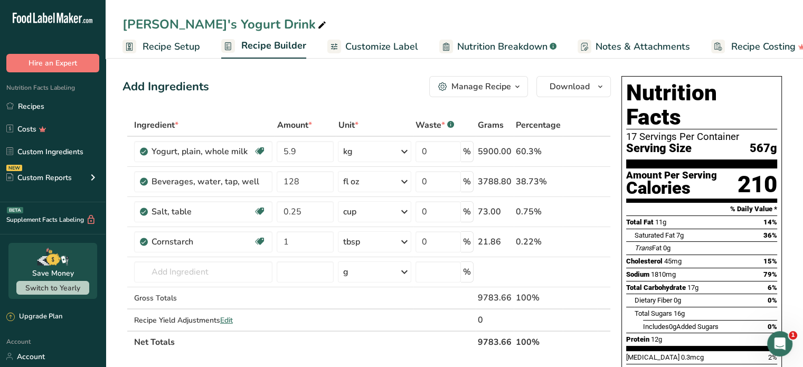
click at [530, 52] on span "Nutrition Breakdown" at bounding box center [502, 47] width 90 height 14
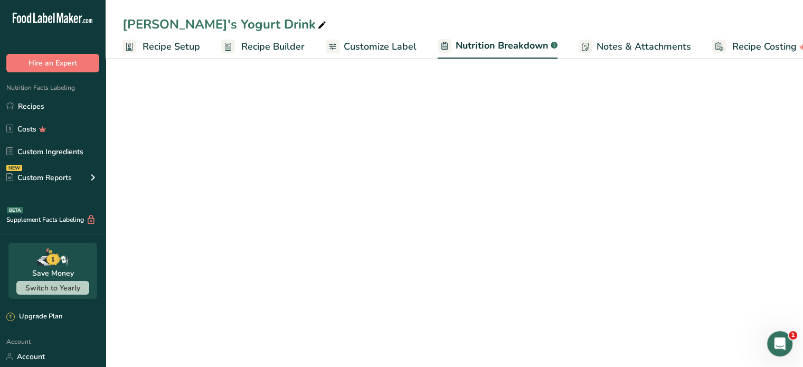
scroll to position [0, 20]
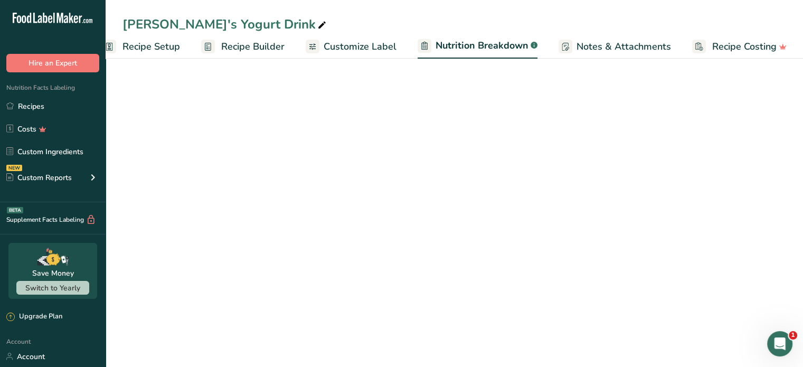
select select "Calories"
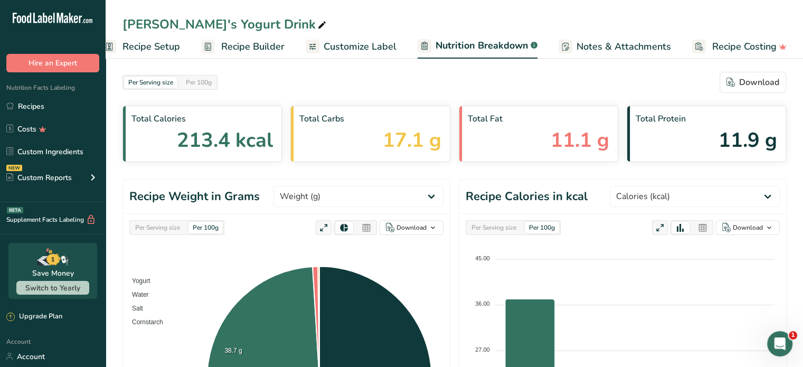
click at [349, 48] on span "Customize Label" at bounding box center [360, 47] width 73 height 14
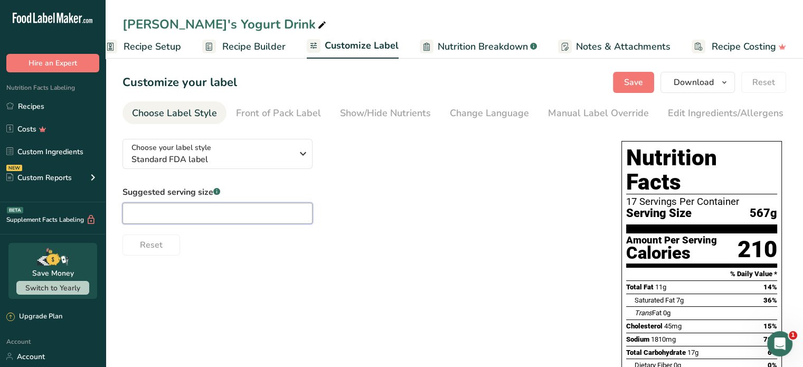
click at [283, 220] on input "text" at bounding box center [218, 213] width 190 height 21
type input "20 oz"
click at [334, 249] on div "Reset" at bounding box center [362, 242] width 478 height 25
click at [698, 84] on span "Download" at bounding box center [694, 82] width 40 height 13
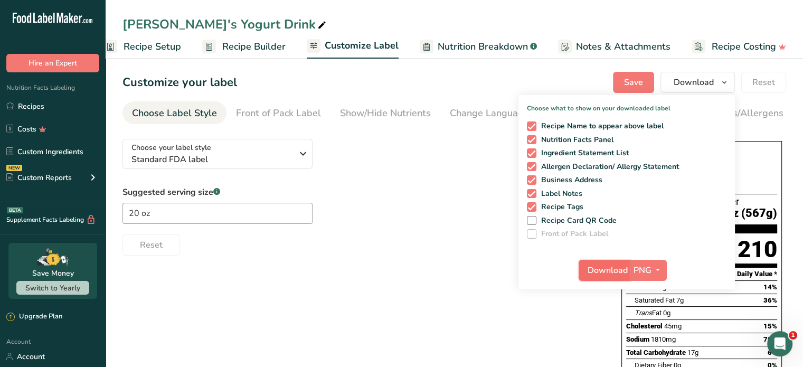
click at [599, 270] on span "Download" at bounding box center [608, 270] width 40 height 13
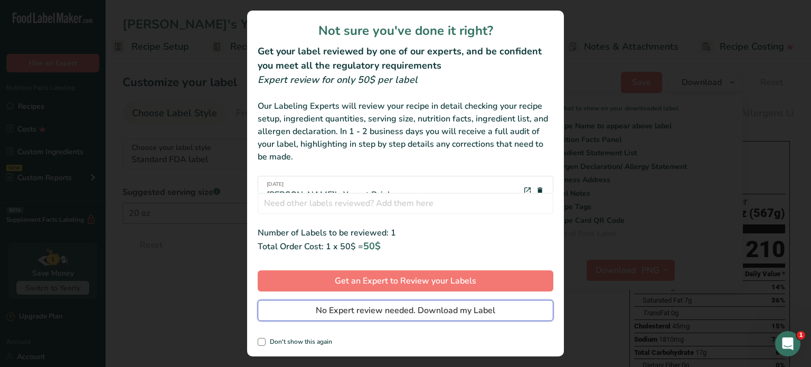
click at [328, 305] on span "No Expert review needed. Download my Label" at bounding box center [406, 310] width 180 height 13
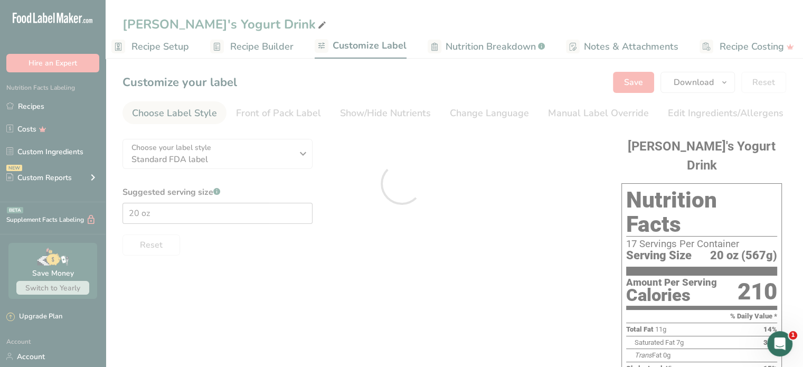
scroll to position [0, 0]
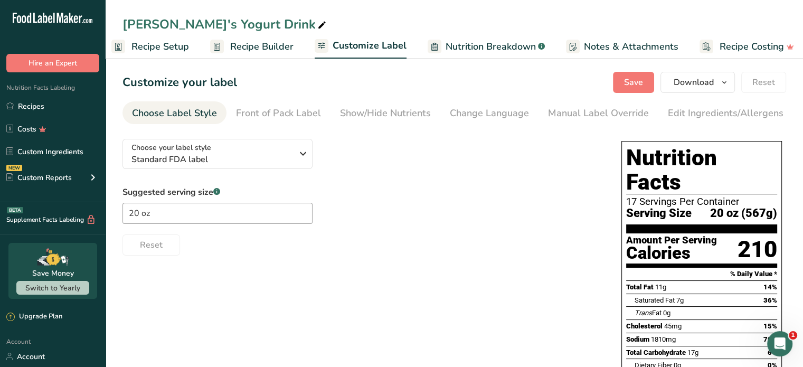
click at [532, 275] on div "Choose your label style Standard FDA label USA (FDA) Standard FDA label Tabular…" at bounding box center [455, 332] width 664 height 404
click at [623, 76] on button "Save" at bounding box center [633, 82] width 41 height 21
